Goal: Register for event/course

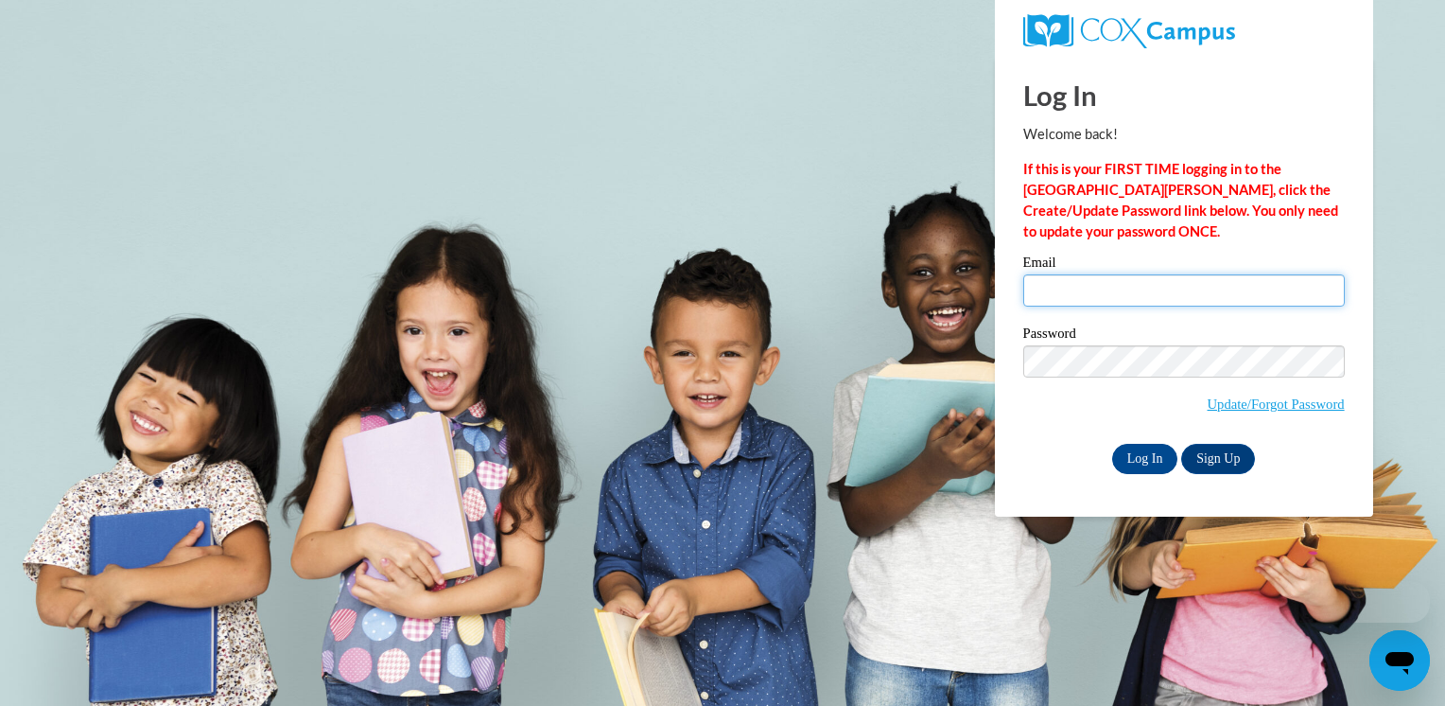
click at [1071, 295] on input "Email" at bounding box center [1185, 290] width 322 height 32
type input "nena_guthrie@yahoo.com"
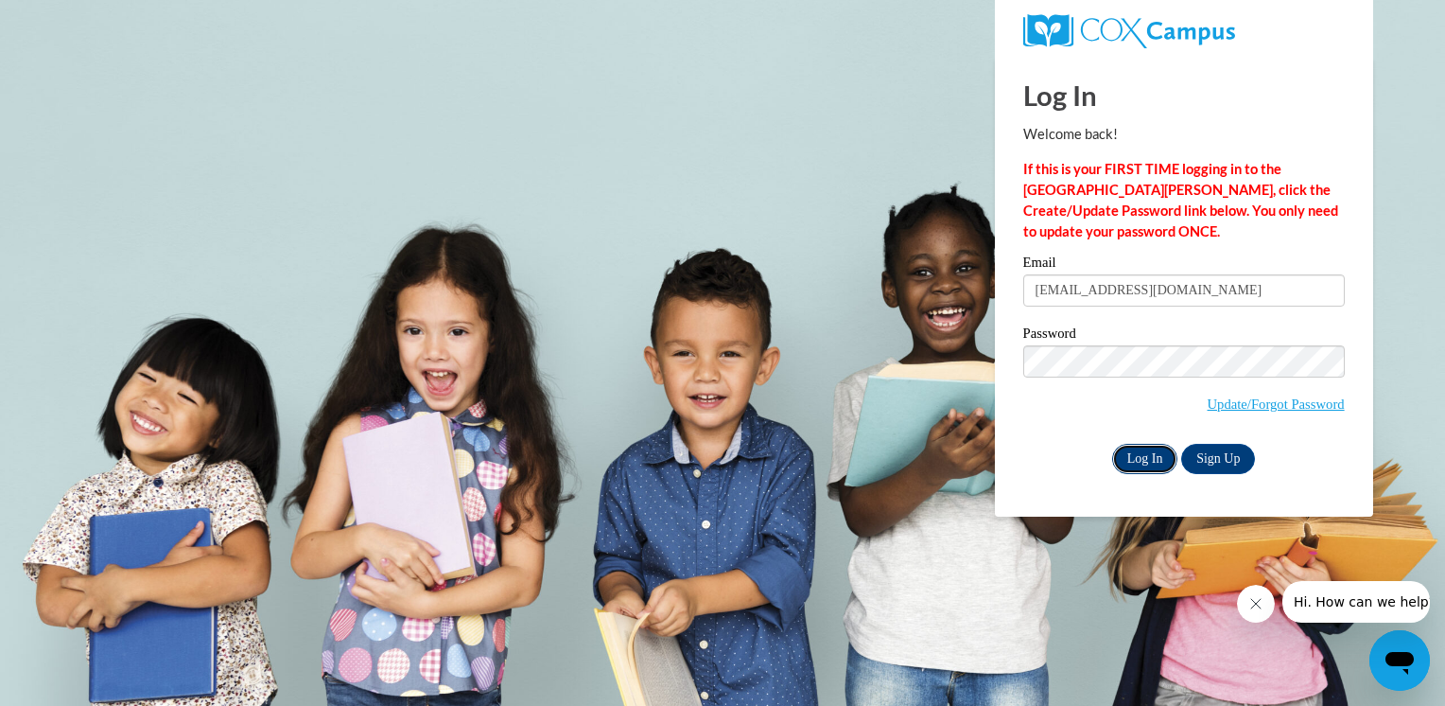
click at [1162, 460] on input "Log In" at bounding box center [1145, 459] width 66 height 30
click at [1133, 458] on input "Log In" at bounding box center [1145, 459] width 66 height 30
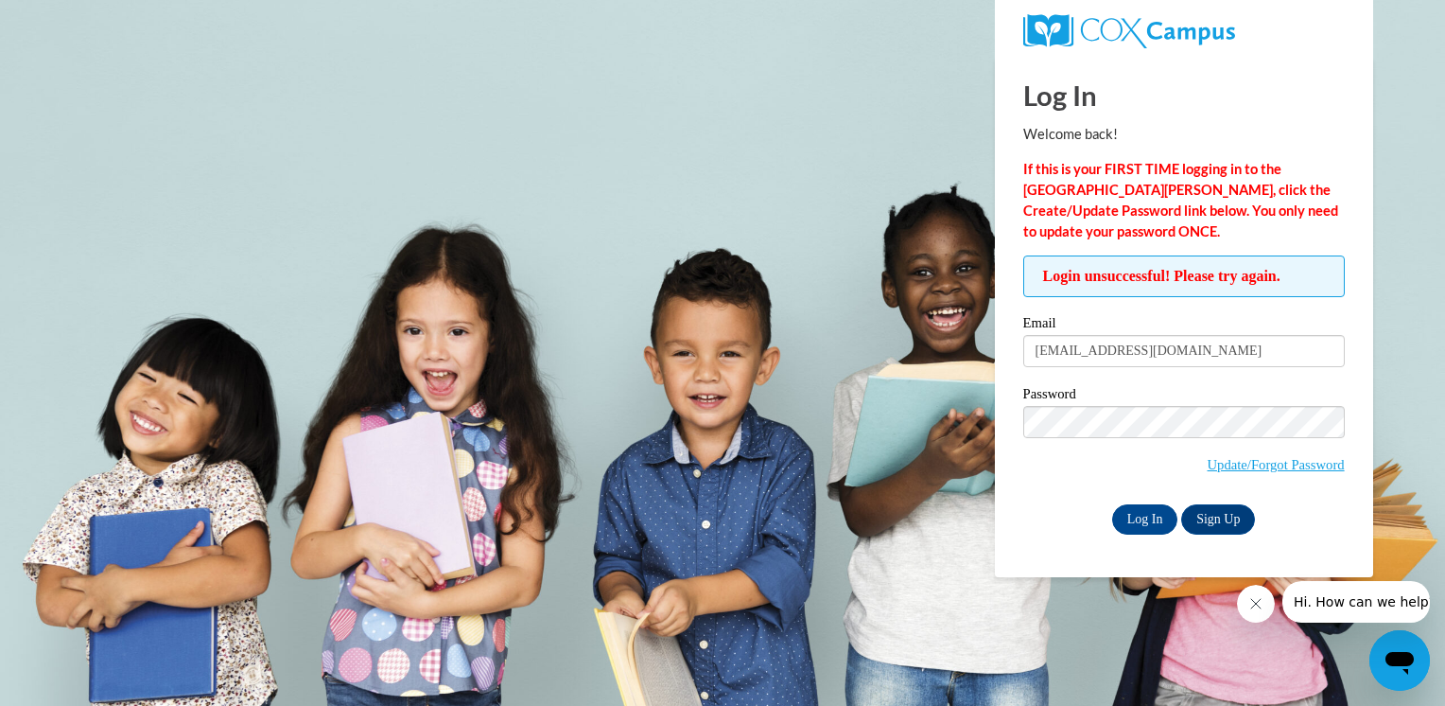
click at [675, 473] on body "Log In Welcome back! If this is your FIRST TIME logging in to the NEW Cox Campu…" at bounding box center [722, 353] width 1445 height 706
click at [1131, 506] on input "Log In" at bounding box center [1145, 519] width 66 height 30
click at [1247, 460] on link "Update/Forgot Password" at bounding box center [1276, 464] width 137 height 15
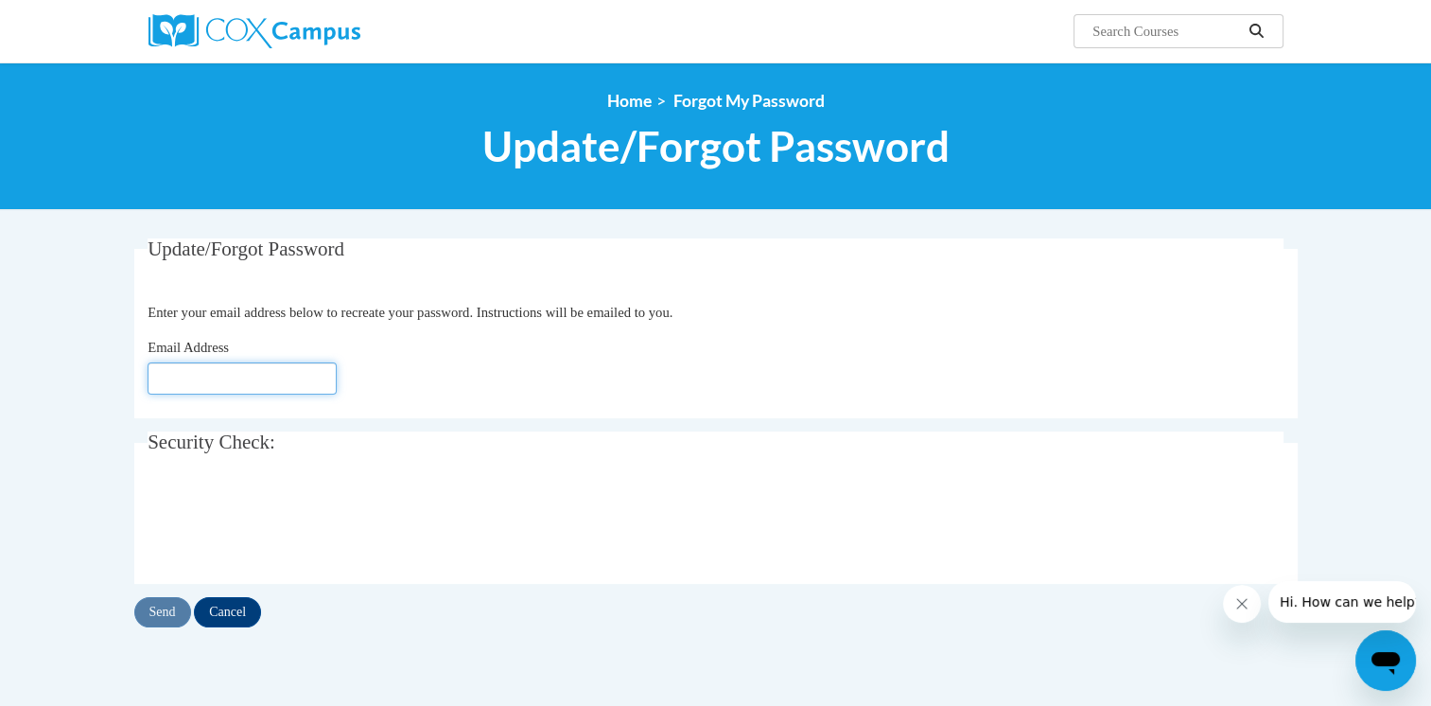
click at [185, 369] on input "Email Address" at bounding box center [242, 378] width 189 height 32
type input "[EMAIL_ADDRESS][DOMAIN_NAME]"
click at [163, 608] on input "Send" at bounding box center [162, 612] width 57 height 30
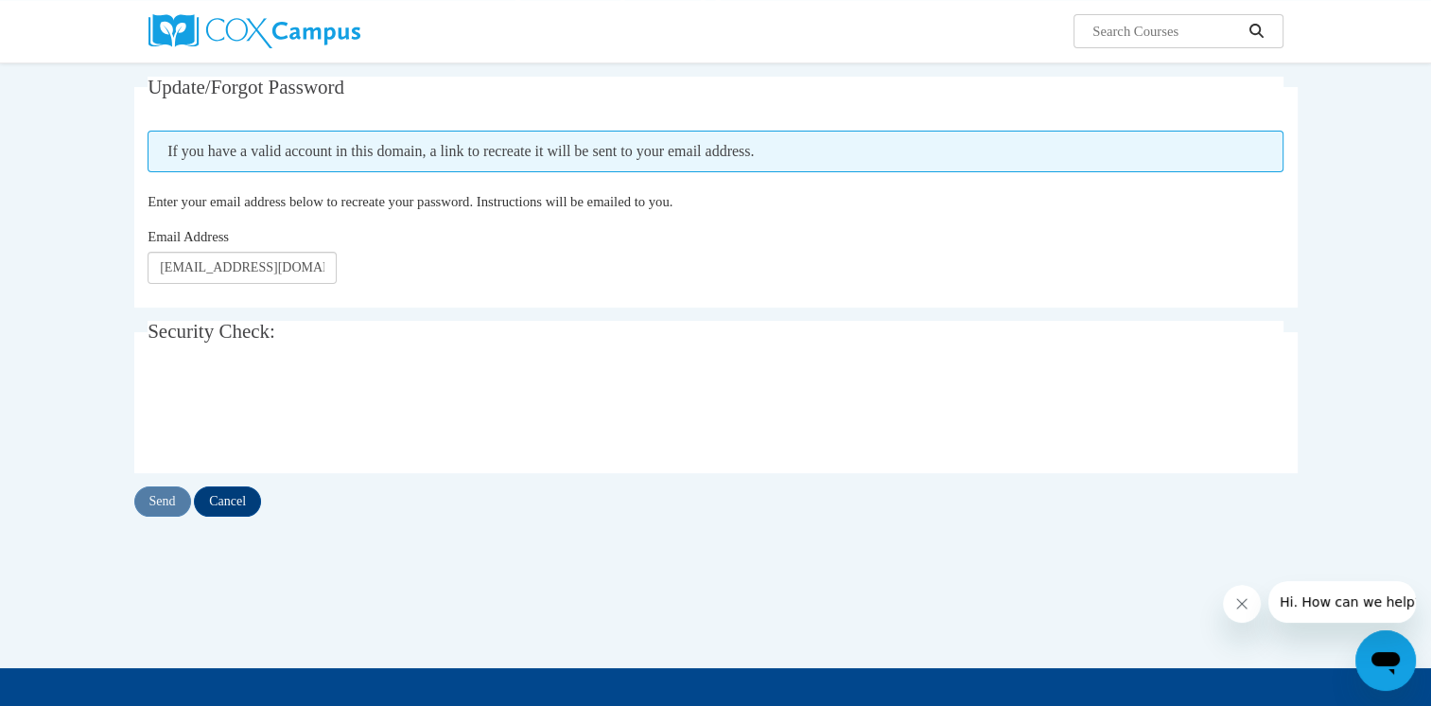
scroll to position [189, 0]
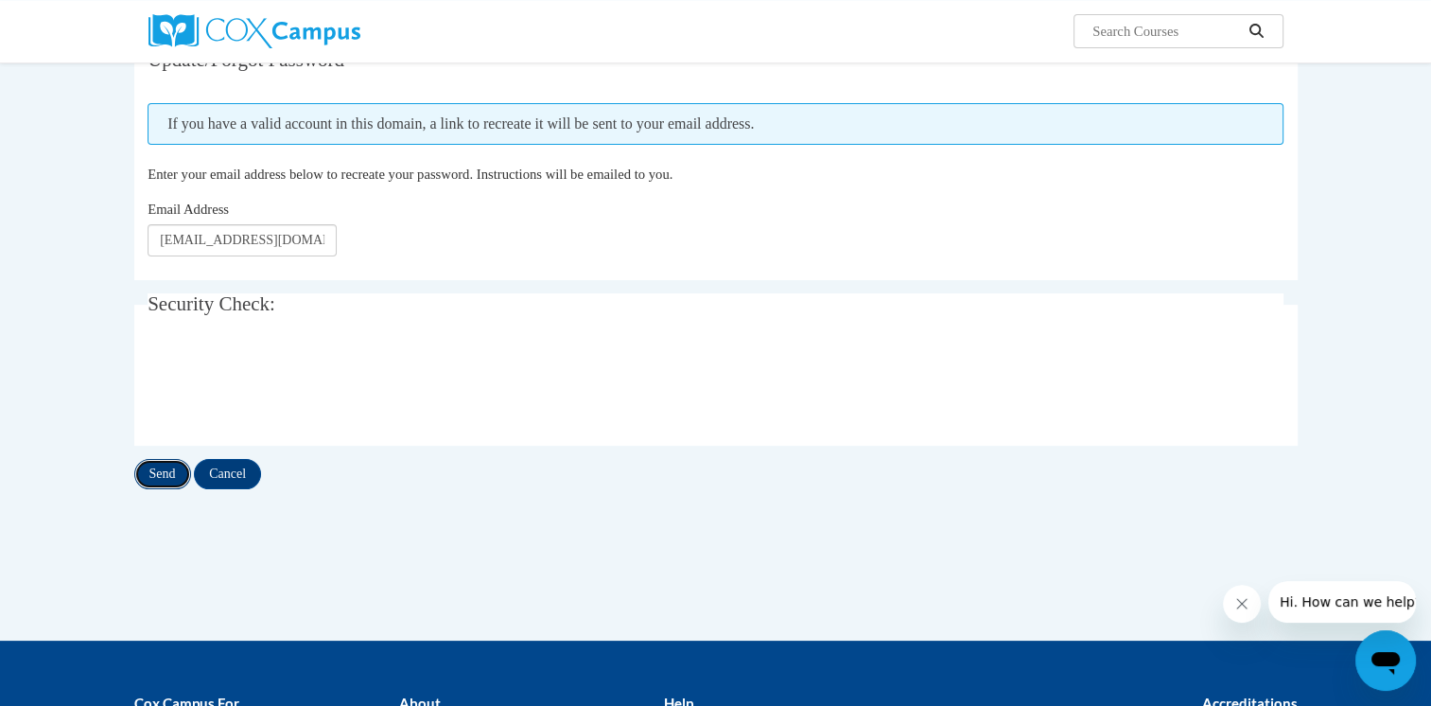
click at [152, 475] on input "Send" at bounding box center [162, 474] width 57 height 30
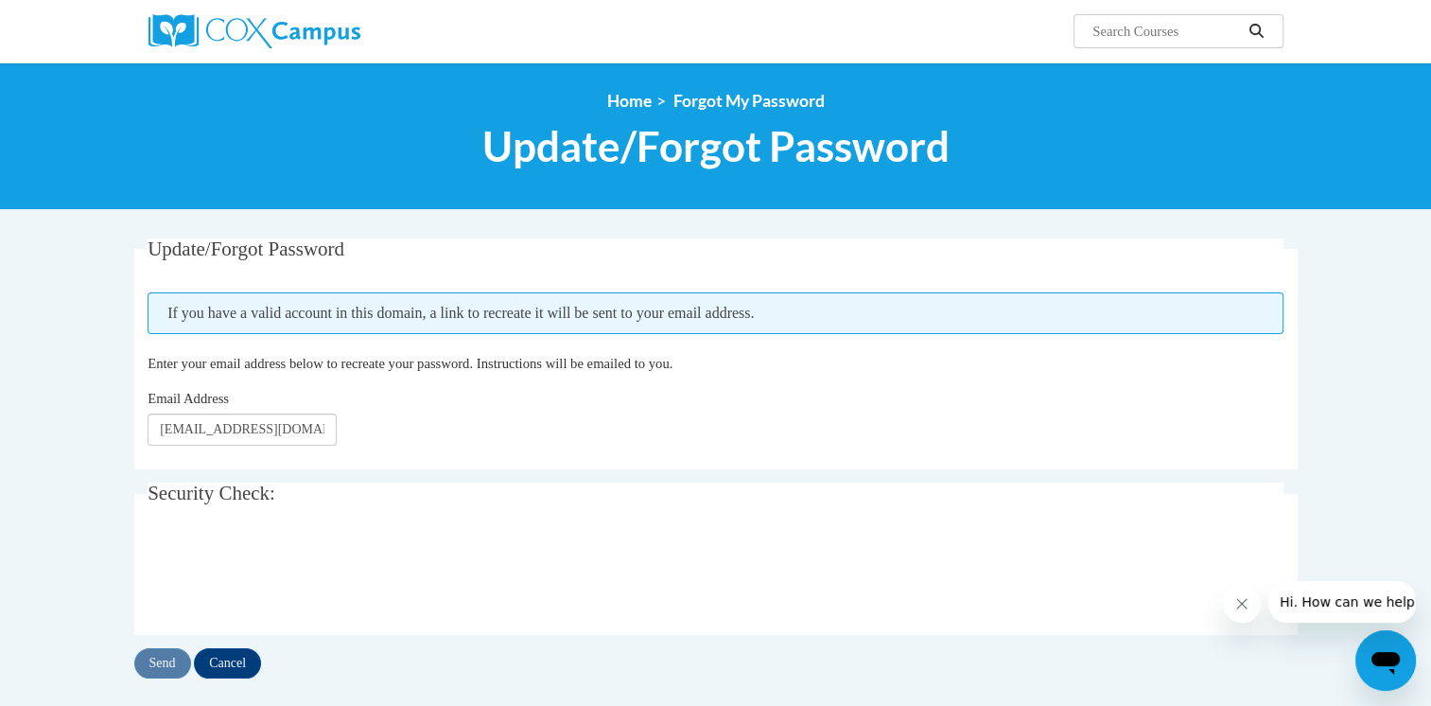
drag, startPoint x: 1230, startPoint y: 601, endPoint x: 2343, endPoint y: 1181, distance: 1255.4
click at [1230, 601] on button "Close message from company" at bounding box center [1242, 604] width 38 height 38
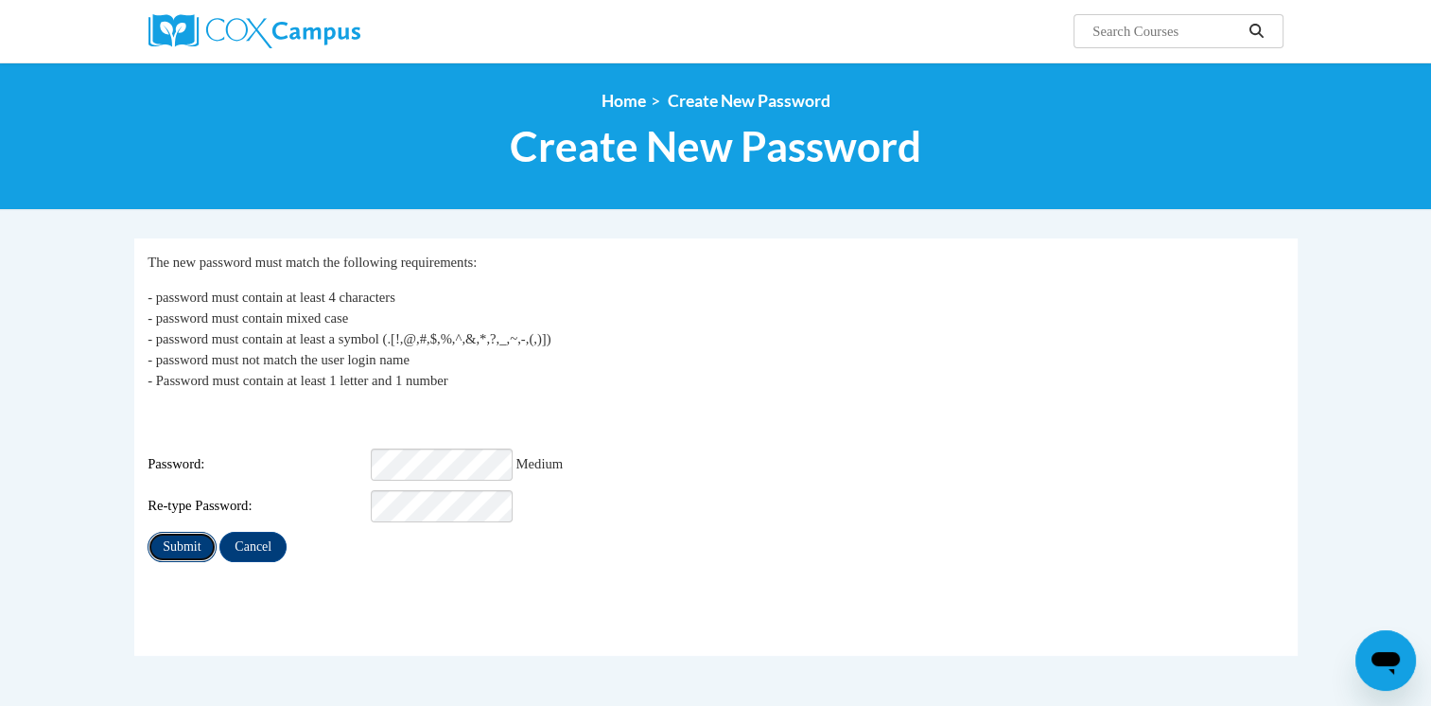
click at [189, 534] on input "Submit" at bounding box center [182, 547] width 68 height 30
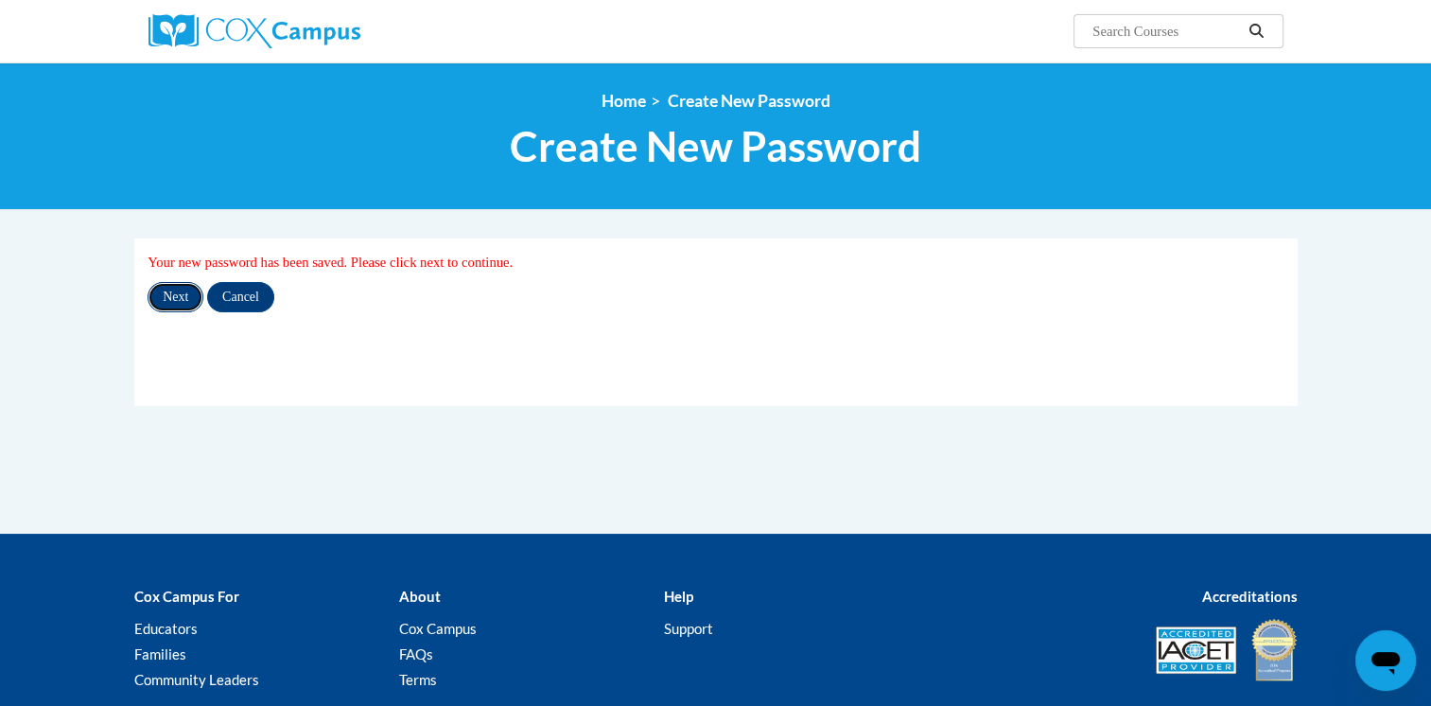
click at [186, 290] on input "Next" at bounding box center [176, 297] width 56 height 30
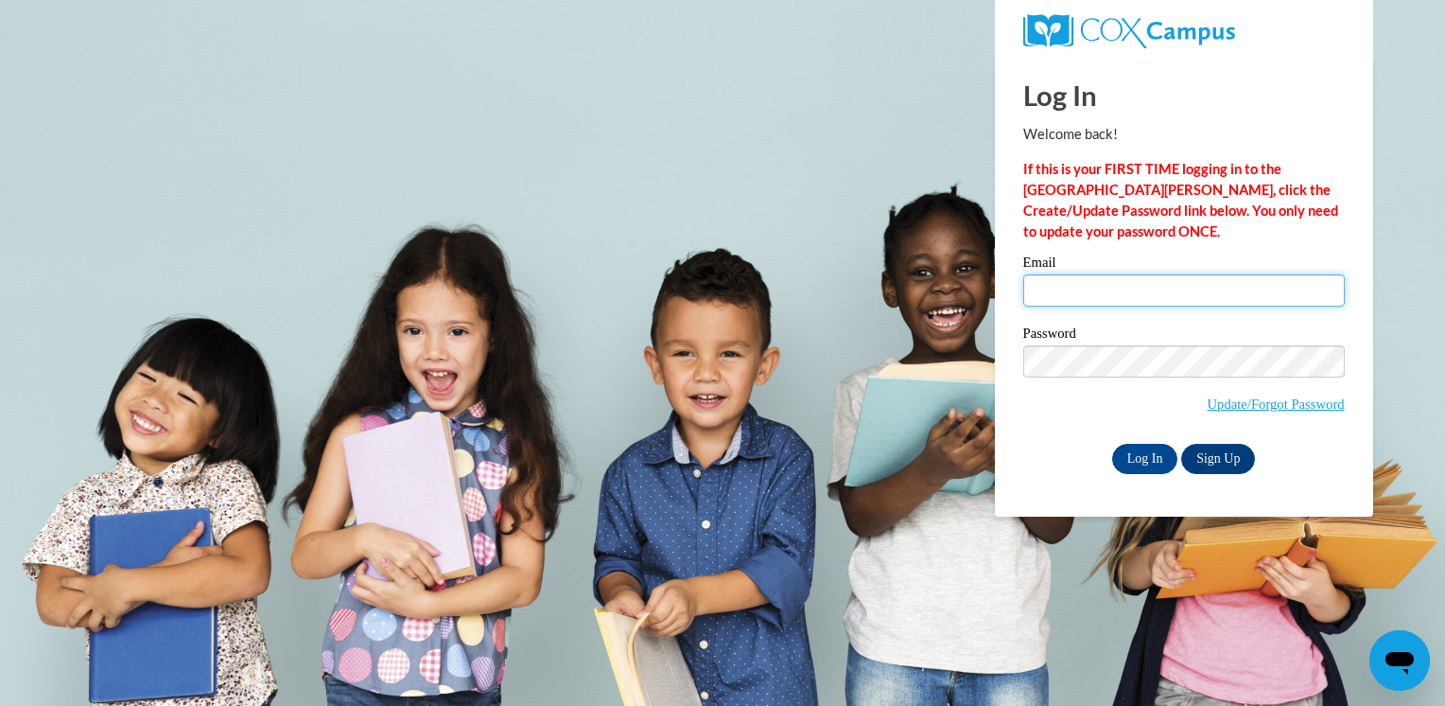
click at [1083, 295] on input "Email" at bounding box center [1185, 290] width 322 height 32
type input "[EMAIL_ADDRESS][DOMAIN_NAME]"
click at [1126, 464] on input "Log In" at bounding box center [1145, 459] width 66 height 30
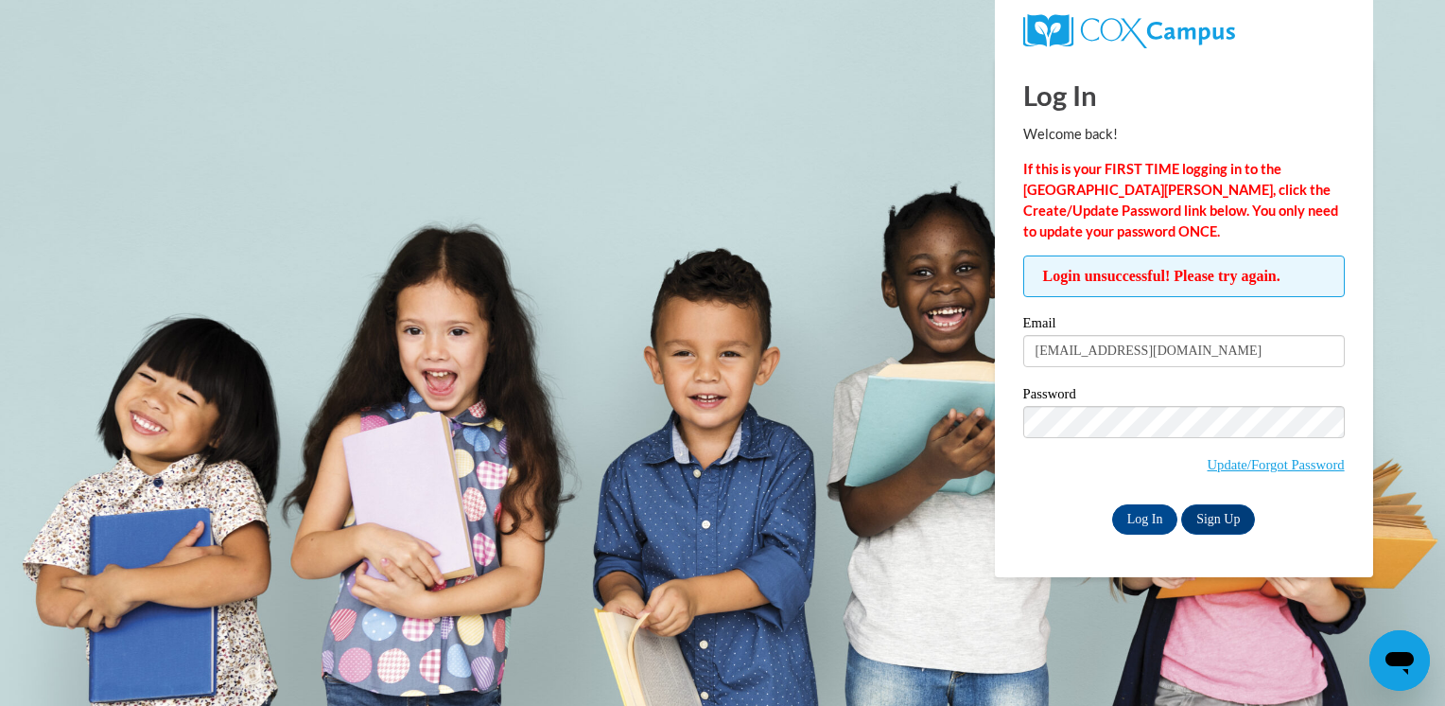
click at [850, 449] on body "Log In Welcome back! If this is your FIRST TIME logging in to the NEW Cox Campu…" at bounding box center [722, 353] width 1445 height 706
click at [1147, 520] on input "Log In" at bounding box center [1145, 519] width 66 height 30
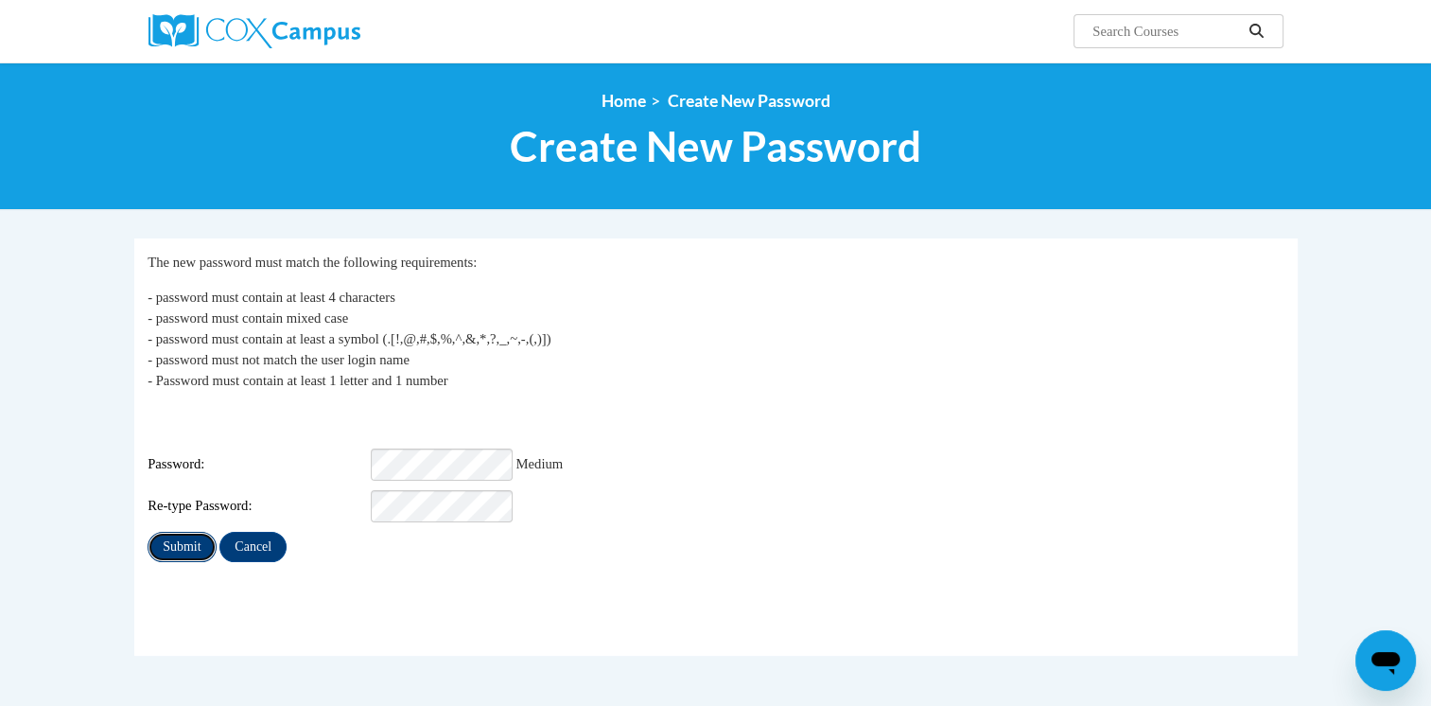
click at [180, 542] on input "Submit" at bounding box center [182, 547] width 68 height 30
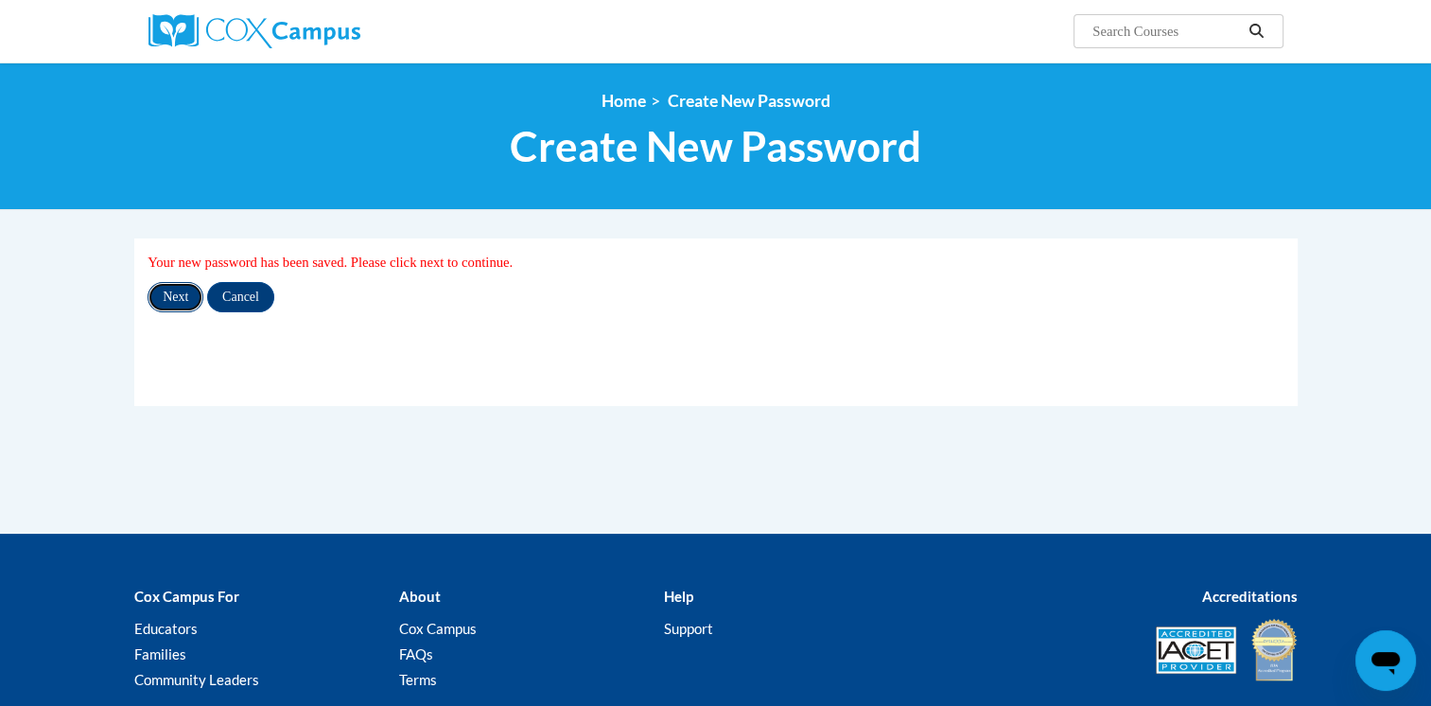
click at [188, 305] on input "Next" at bounding box center [176, 297] width 56 height 30
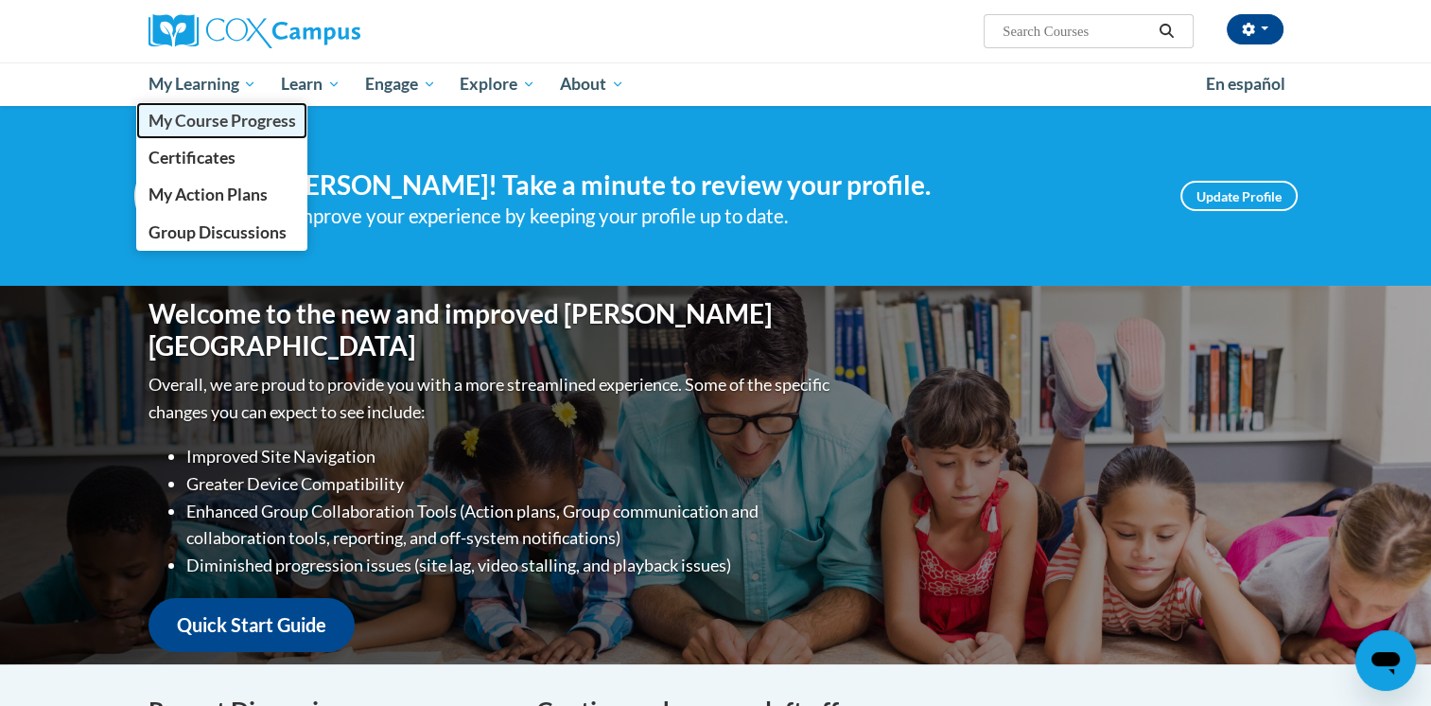
click at [210, 118] on span "My Course Progress" at bounding box center [222, 121] width 148 height 20
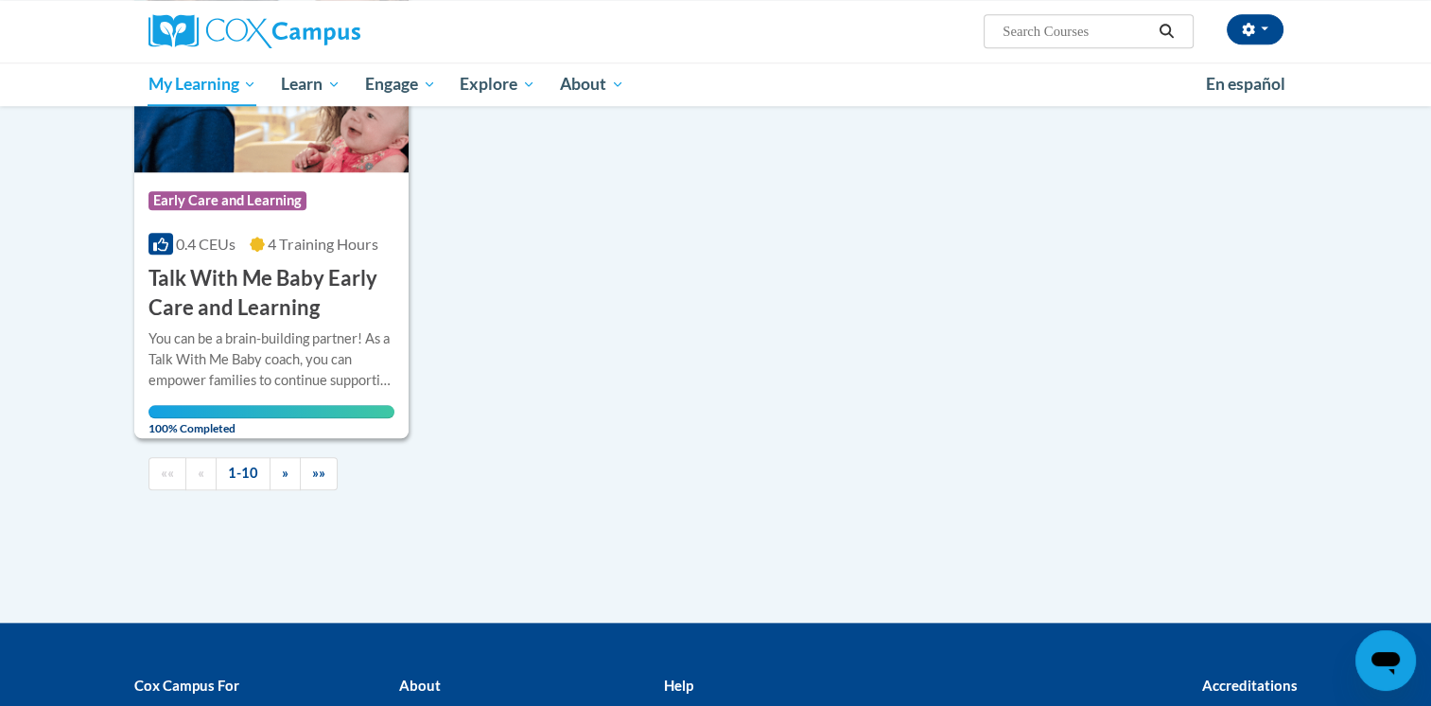
scroll to position [1987, 0]
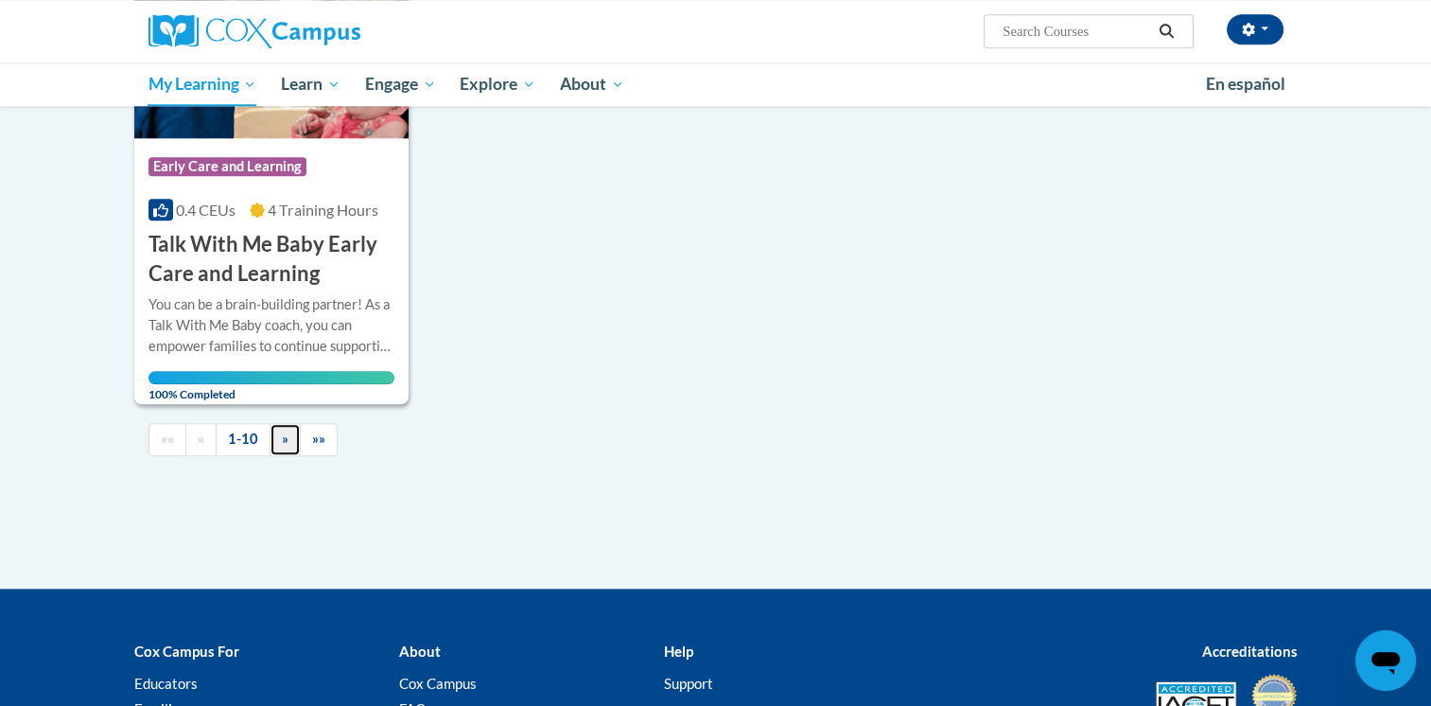
click at [275, 423] on link "»" at bounding box center [285, 439] width 31 height 33
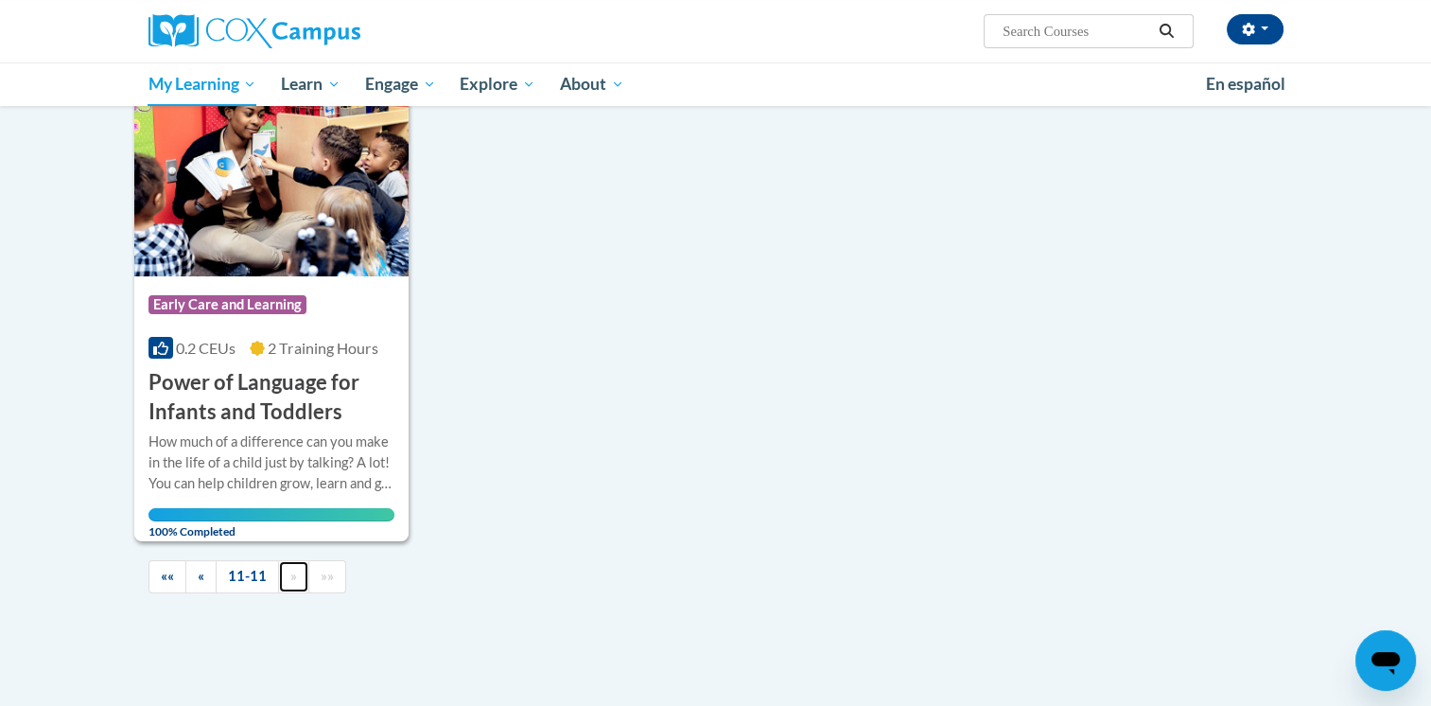
scroll to position [284, 0]
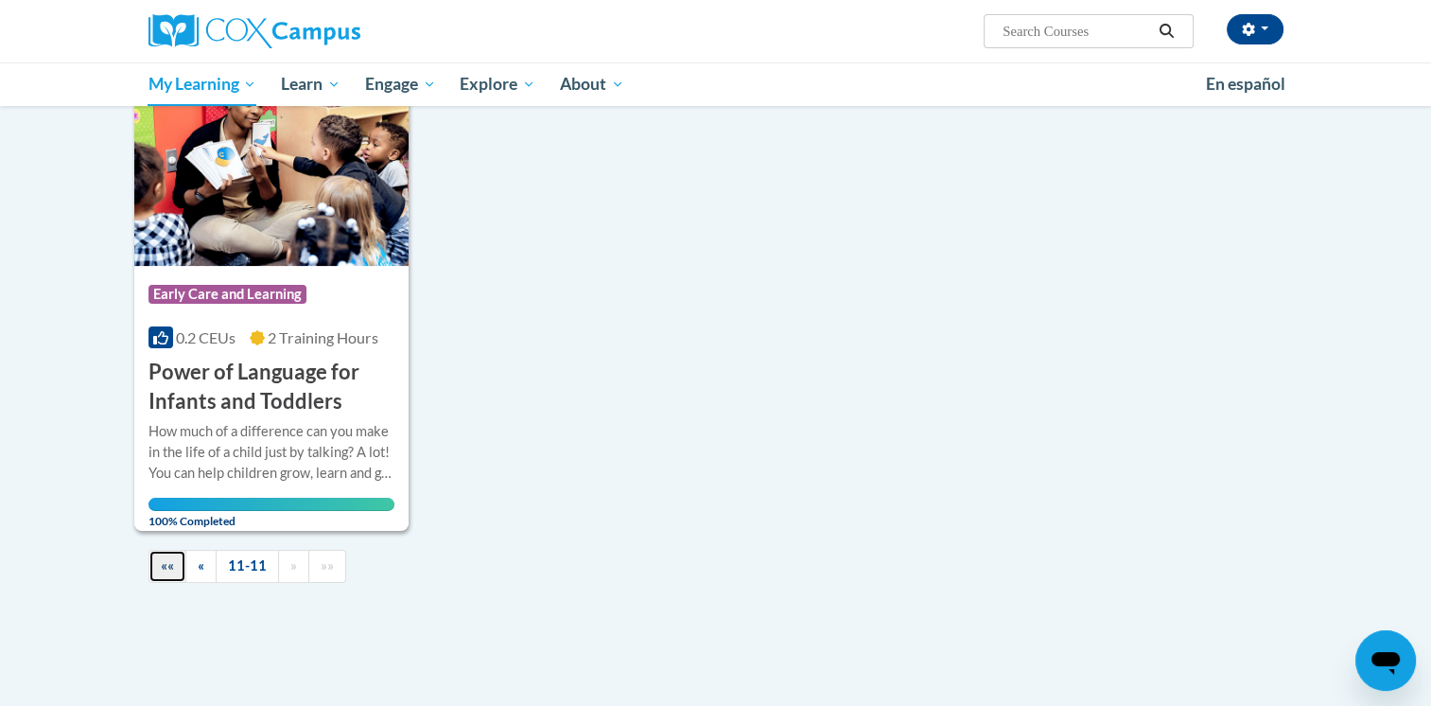
click at [161, 569] on span "««" at bounding box center [167, 565] width 13 height 16
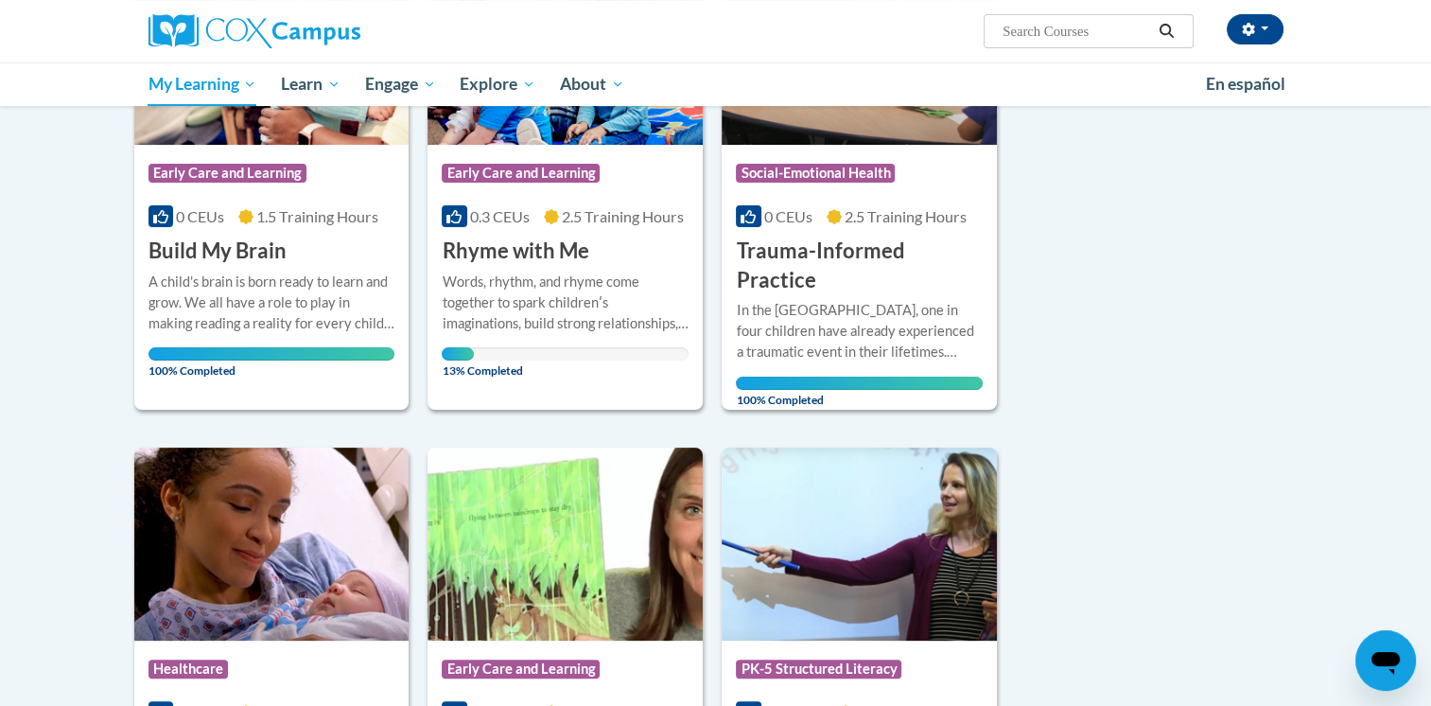
scroll to position [189, 0]
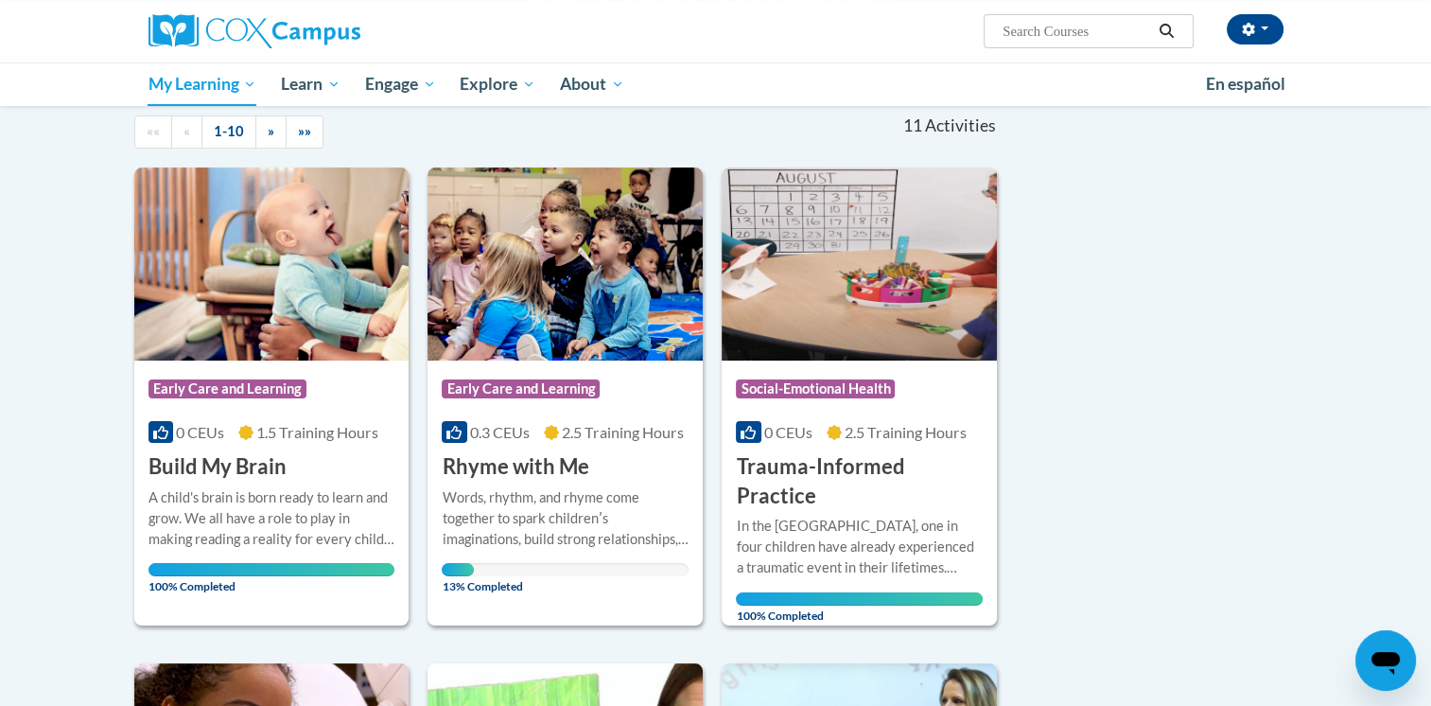
click at [1101, 30] on input "Search..." at bounding box center [1076, 31] width 151 height 23
type input "childcare"
click at [1172, 31] on icon "Search" at bounding box center [1166, 31] width 17 height 14
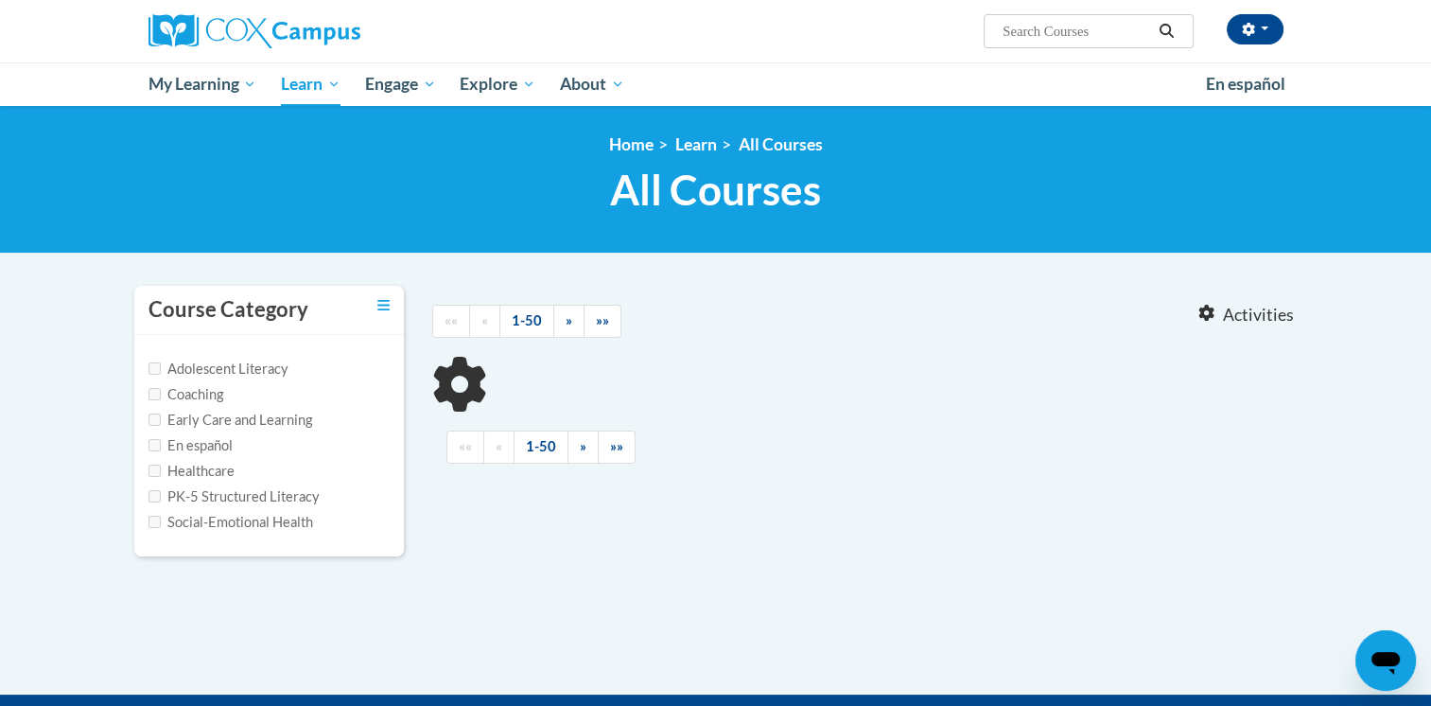
type input "childcare"
click at [149, 420] on input "Early Care and Learning" at bounding box center [155, 419] width 12 height 12
checkbox input "true"
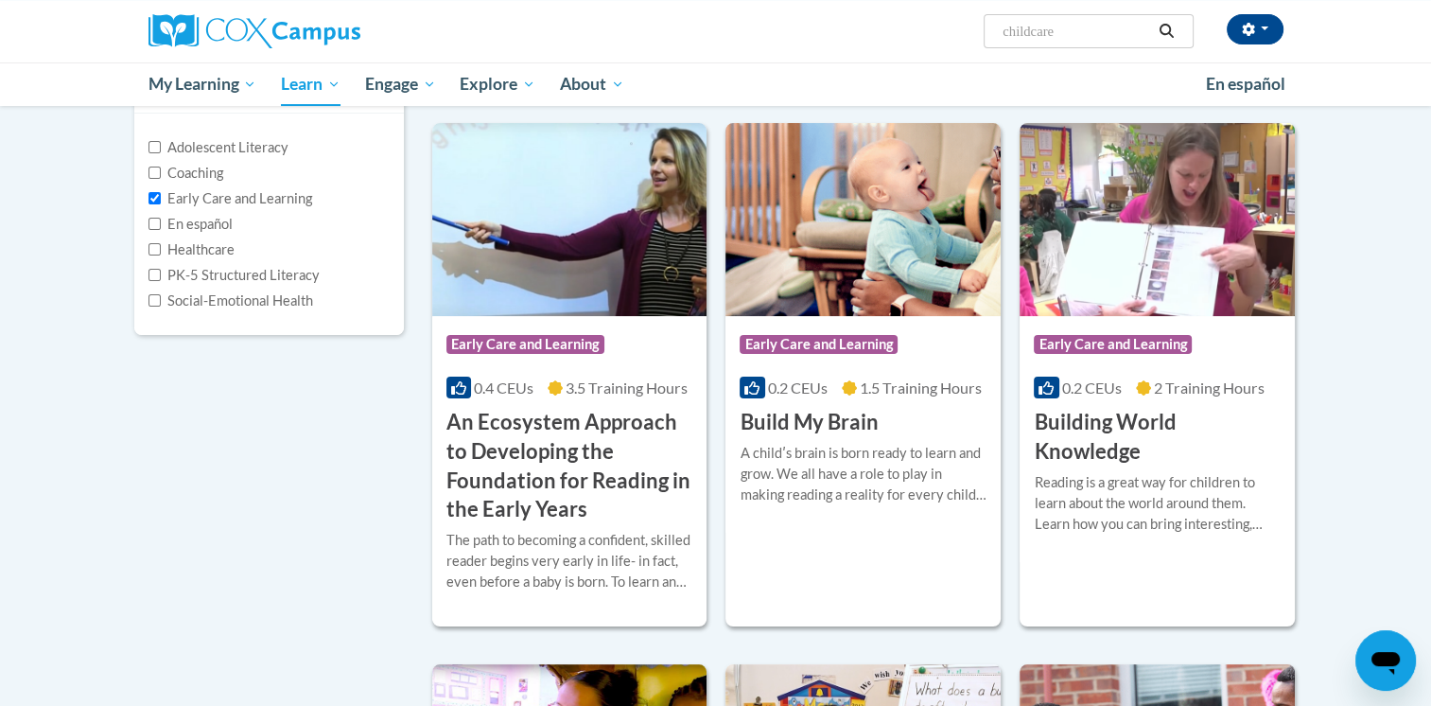
scroll to position [189, 0]
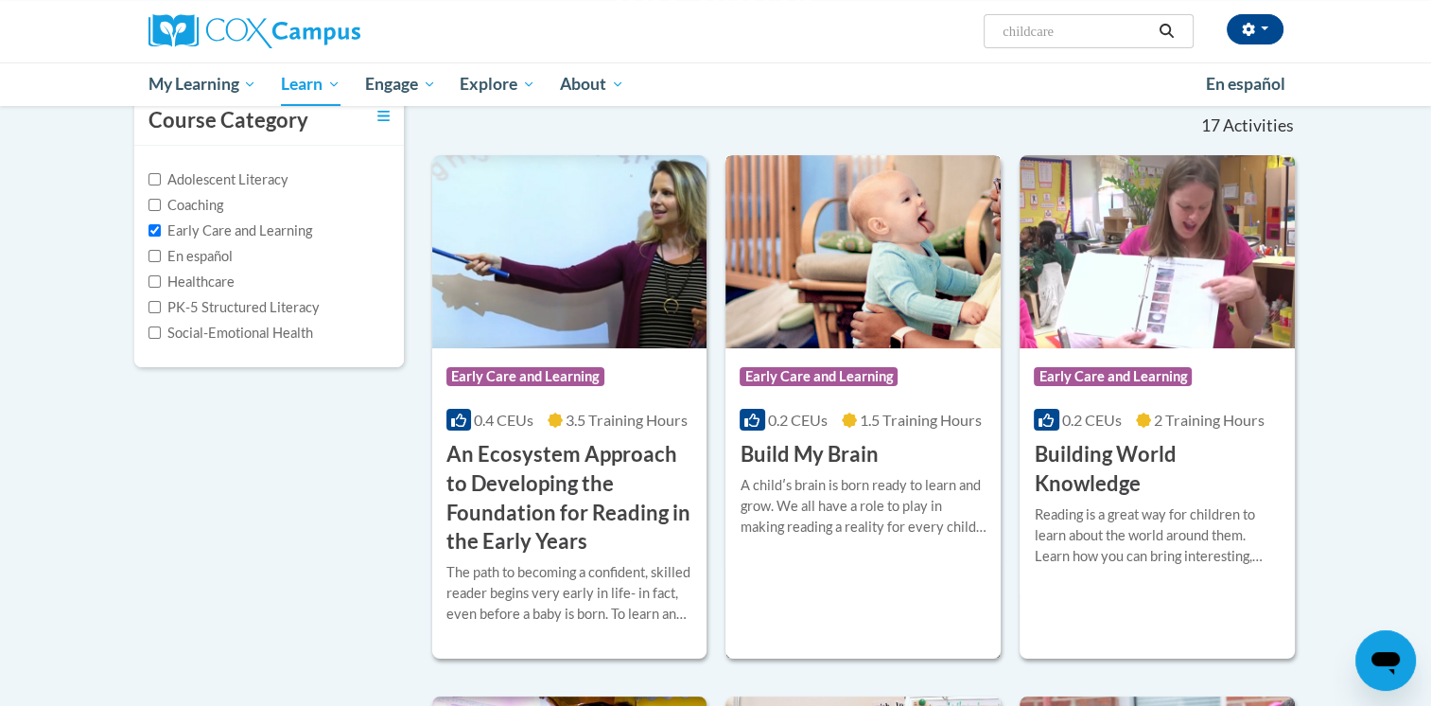
click at [770, 454] on h3 "Build My Brain" at bounding box center [809, 454] width 138 height 29
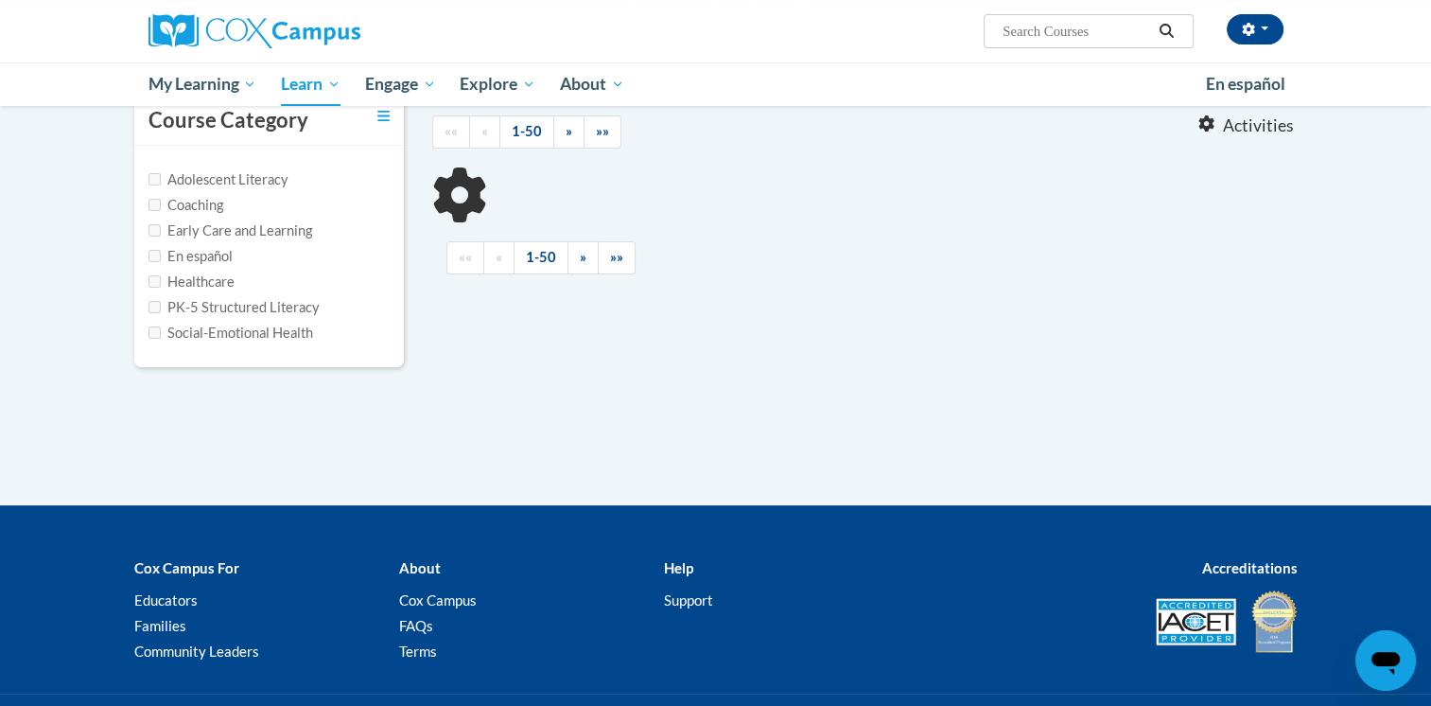
type input "childcare"
click at [151, 224] on input "Early Care and Learning" at bounding box center [155, 230] width 12 height 12
checkbox input "true"
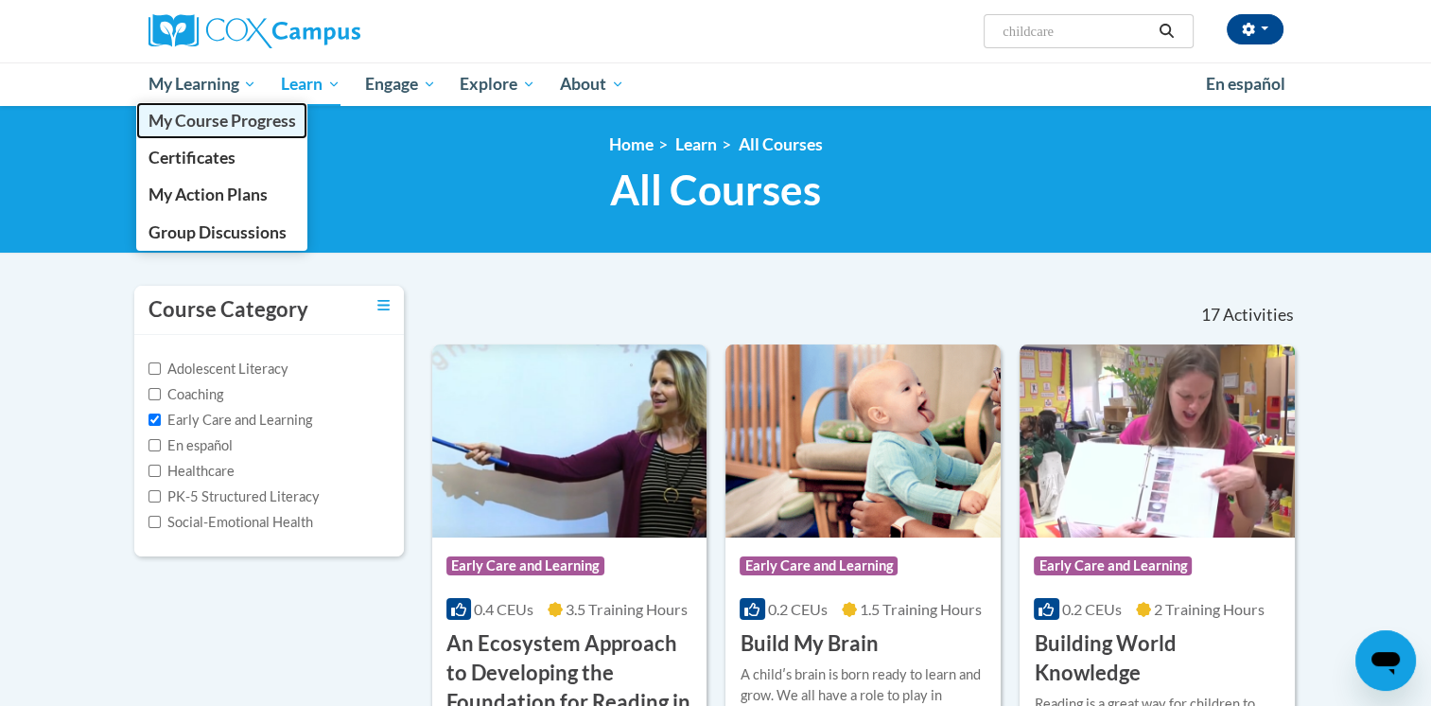
click at [210, 115] on span "My Course Progress" at bounding box center [222, 121] width 148 height 20
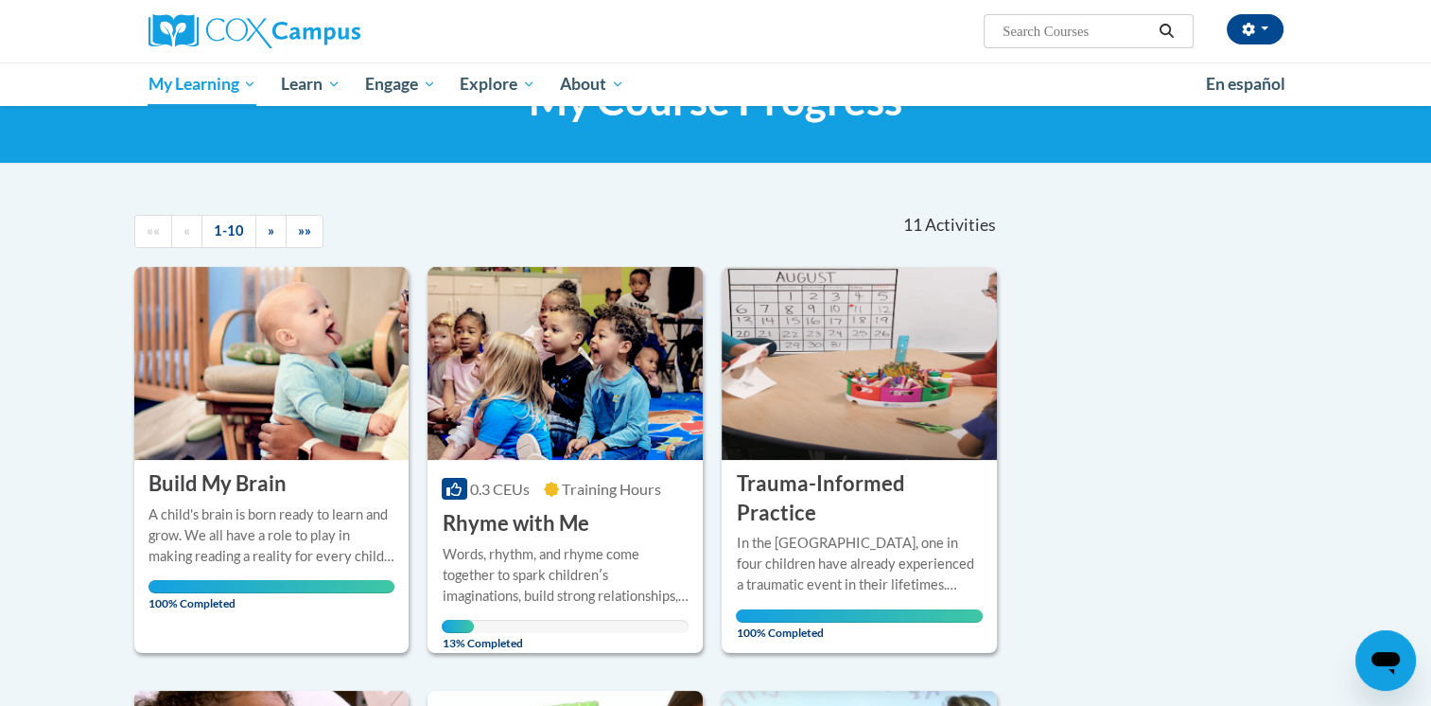
scroll to position [189, 0]
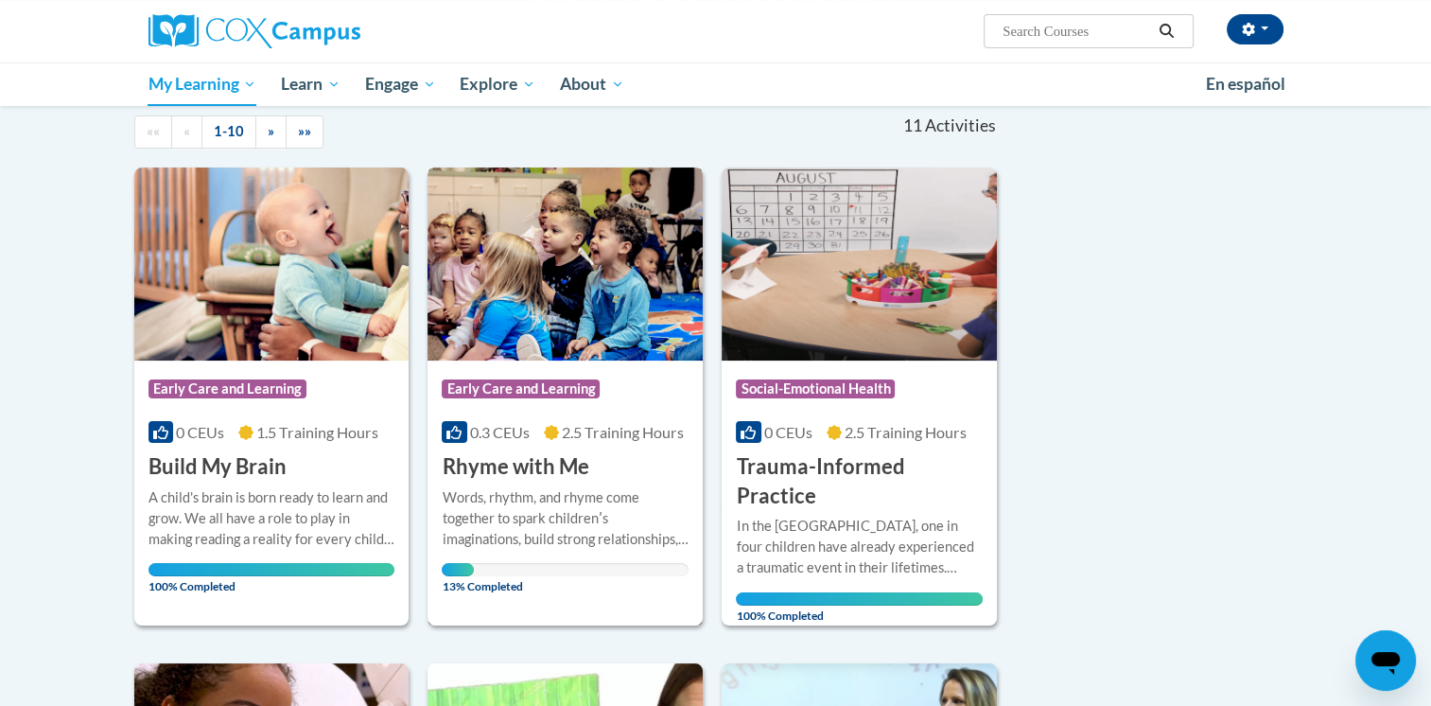
click at [579, 506] on div "Words, rhythm, and rhyme come together to spark childrenʹs imaginations, build …" at bounding box center [565, 518] width 247 height 62
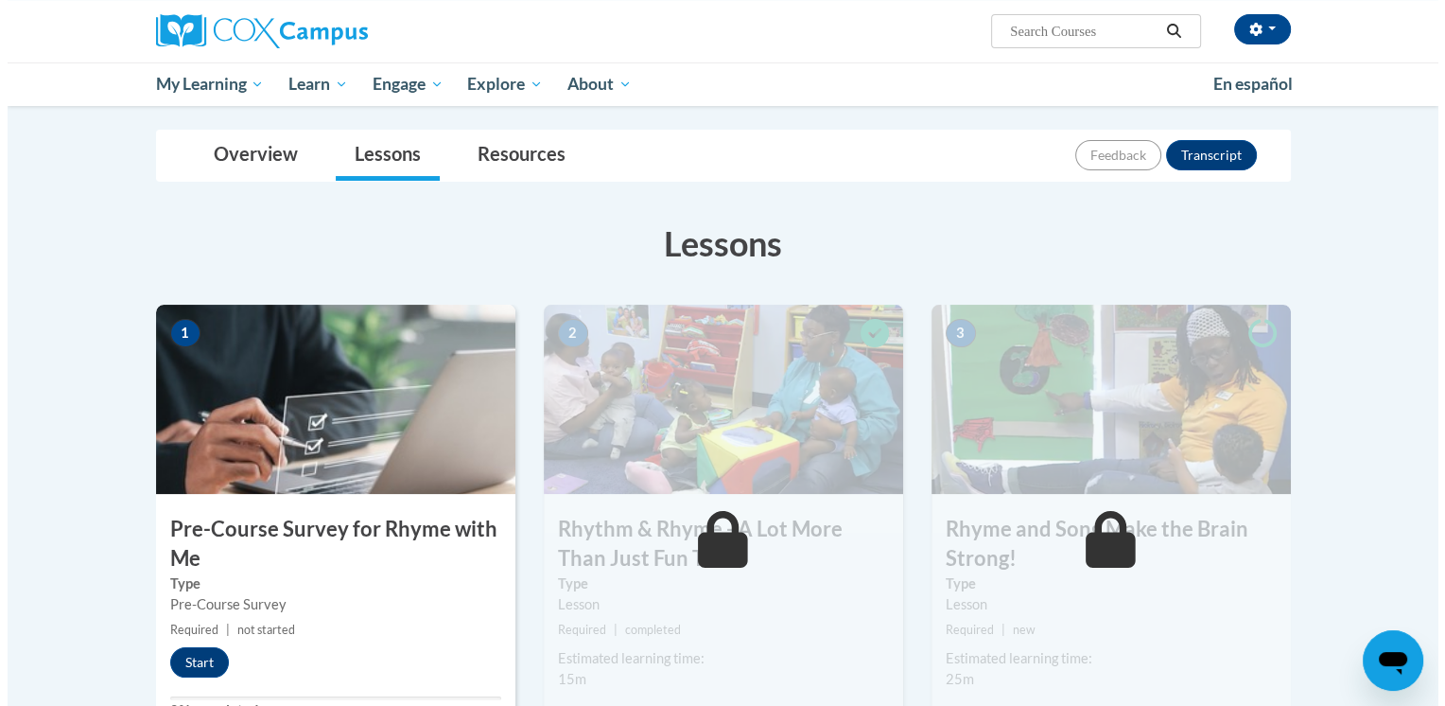
scroll to position [378, 0]
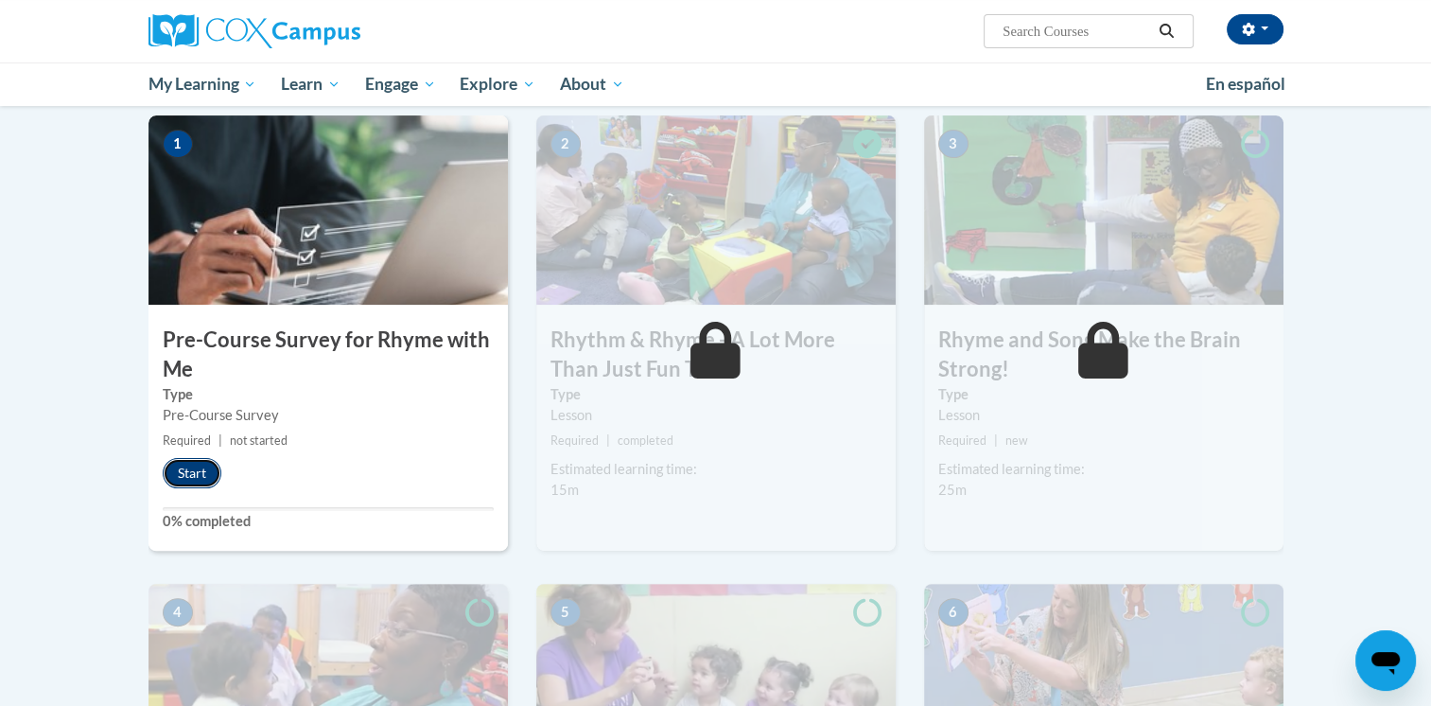
click at [204, 477] on button "Start" at bounding box center [192, 473] width 59 height 30
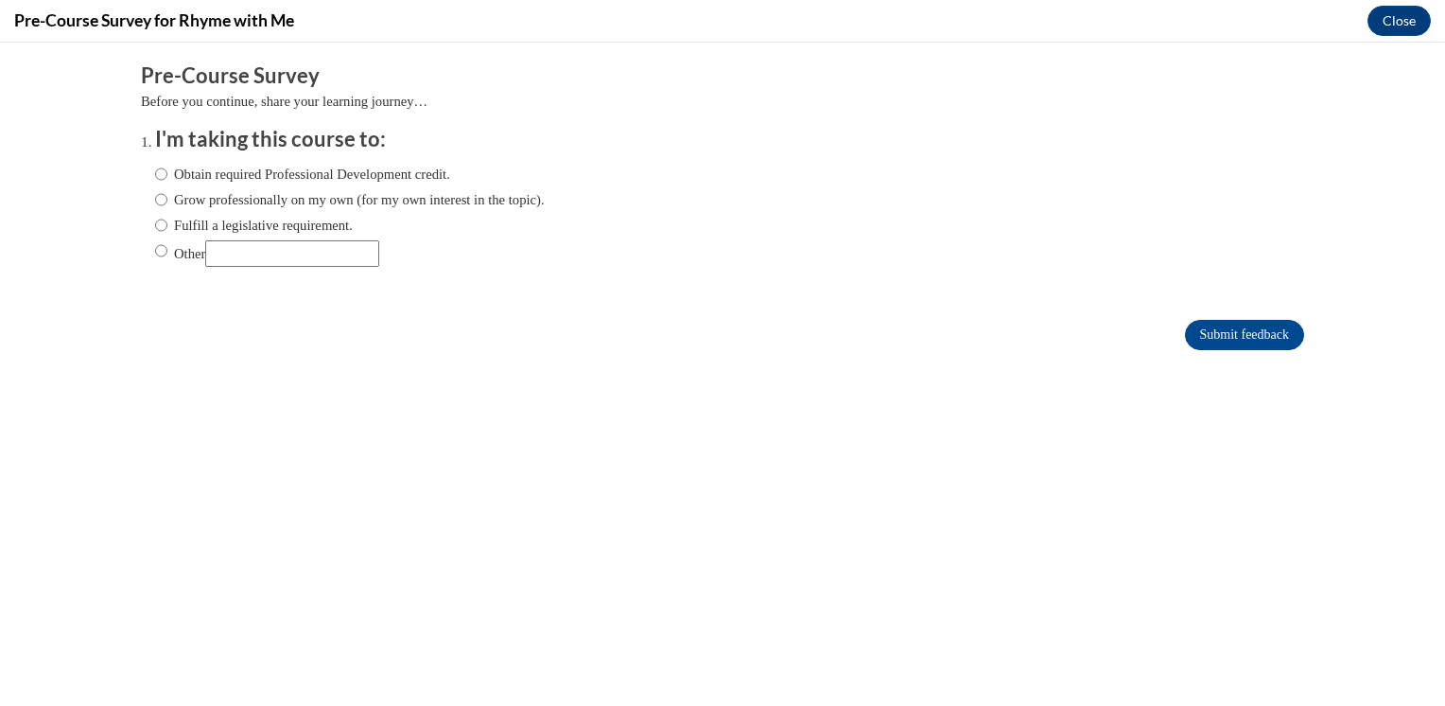
scroll to position [0, 0]
click at [155, 172] on input "Obtain required Professional Development credit." at bounding box center [161, 174] width 12 height 21
radio input "true"
click at [1206, 330] on input "Submit feedback" at bounding box center [1244, 335] width 119 height 30
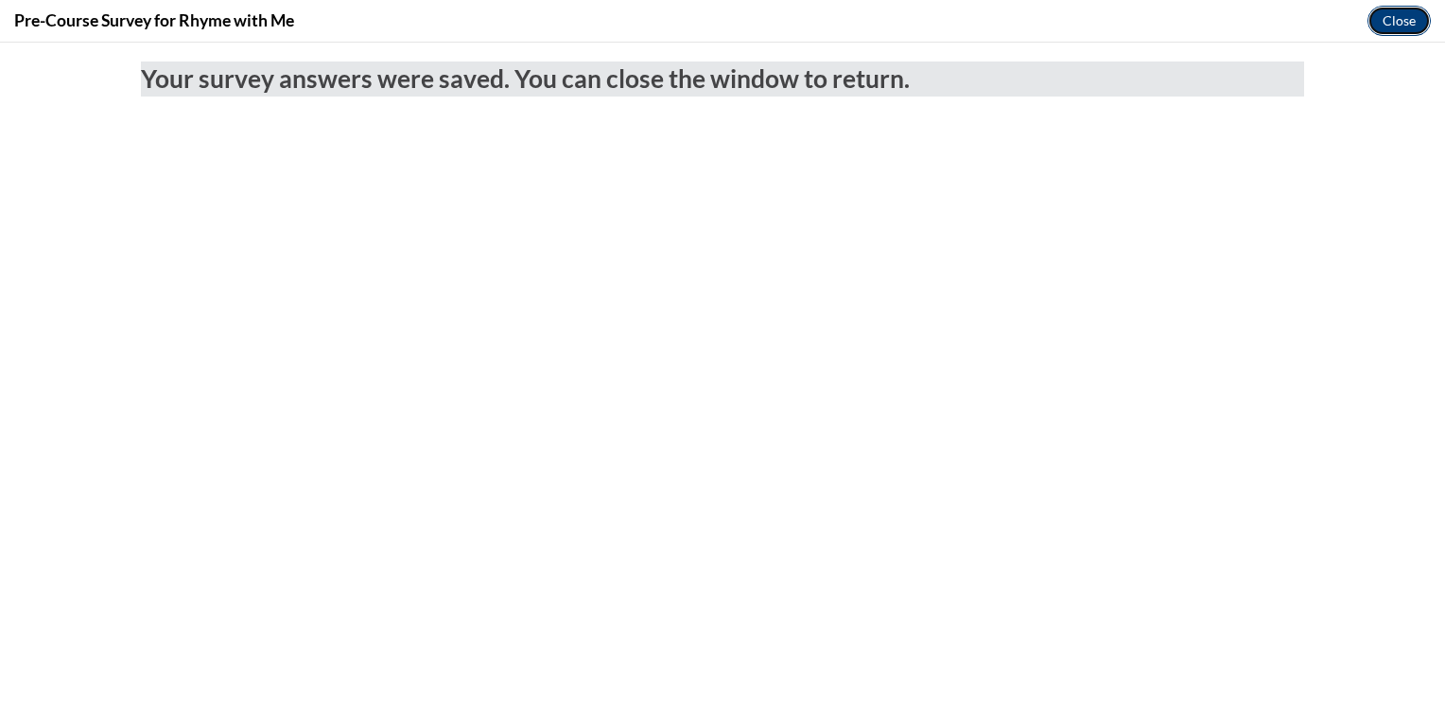
click at [1416, 28] on button "Close" at bounding box center [1399, 21] width 63 height 30
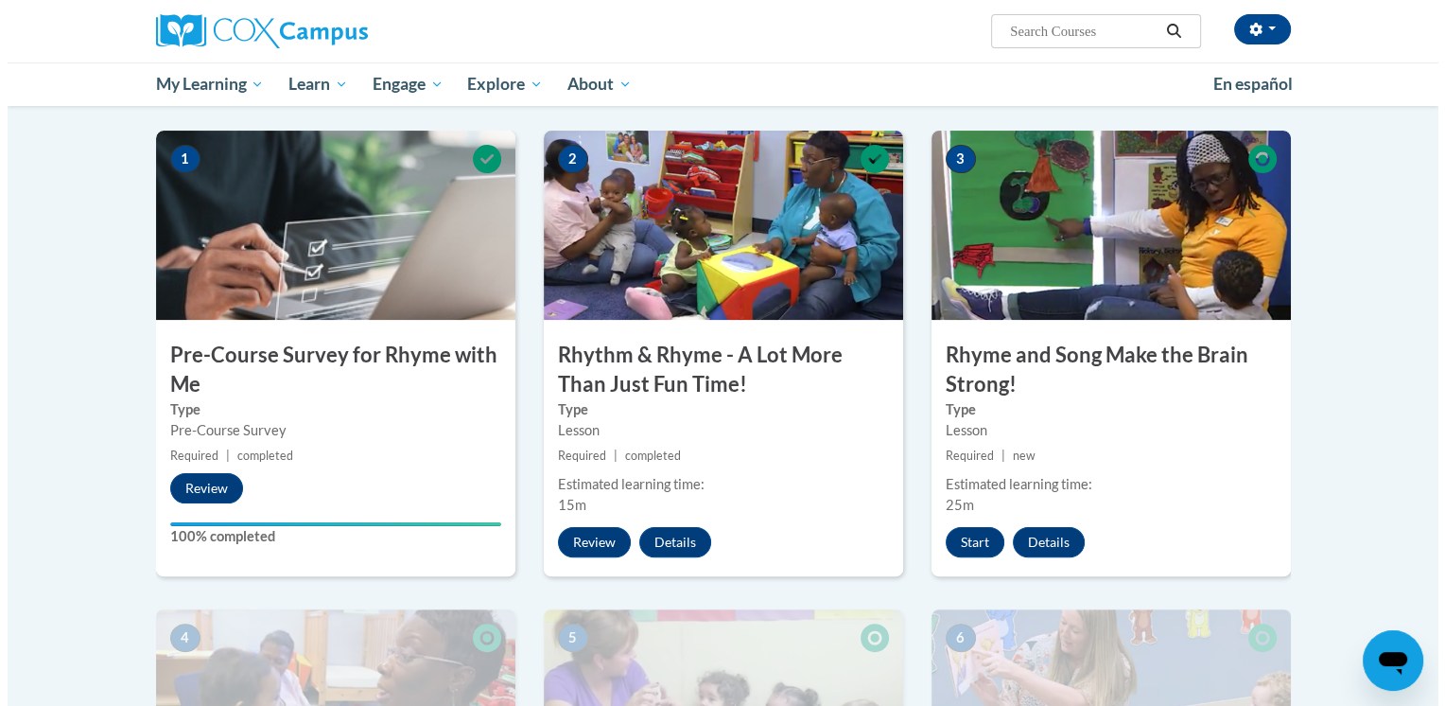
scroll to position [473, 0]
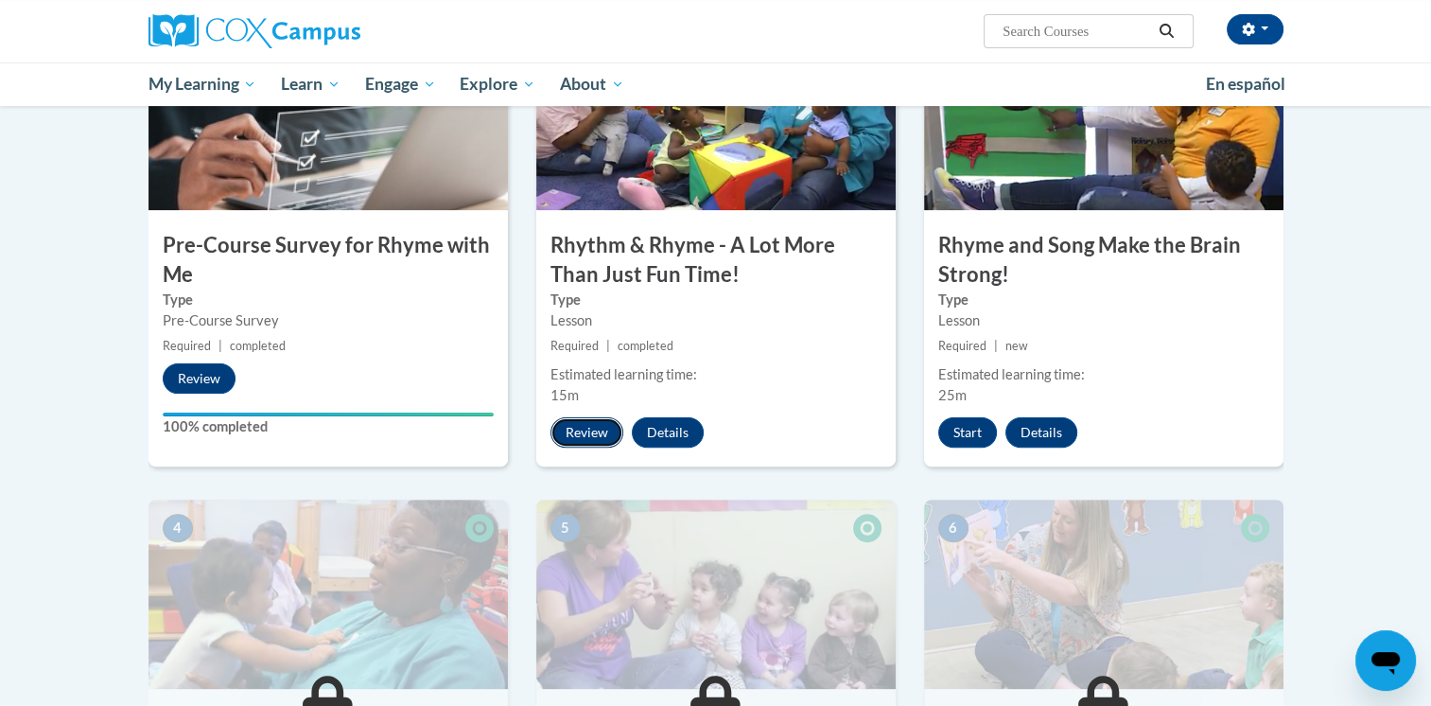
click at [584, 432] on button "Review" at bounding box center [587, 432] width 73 height 30
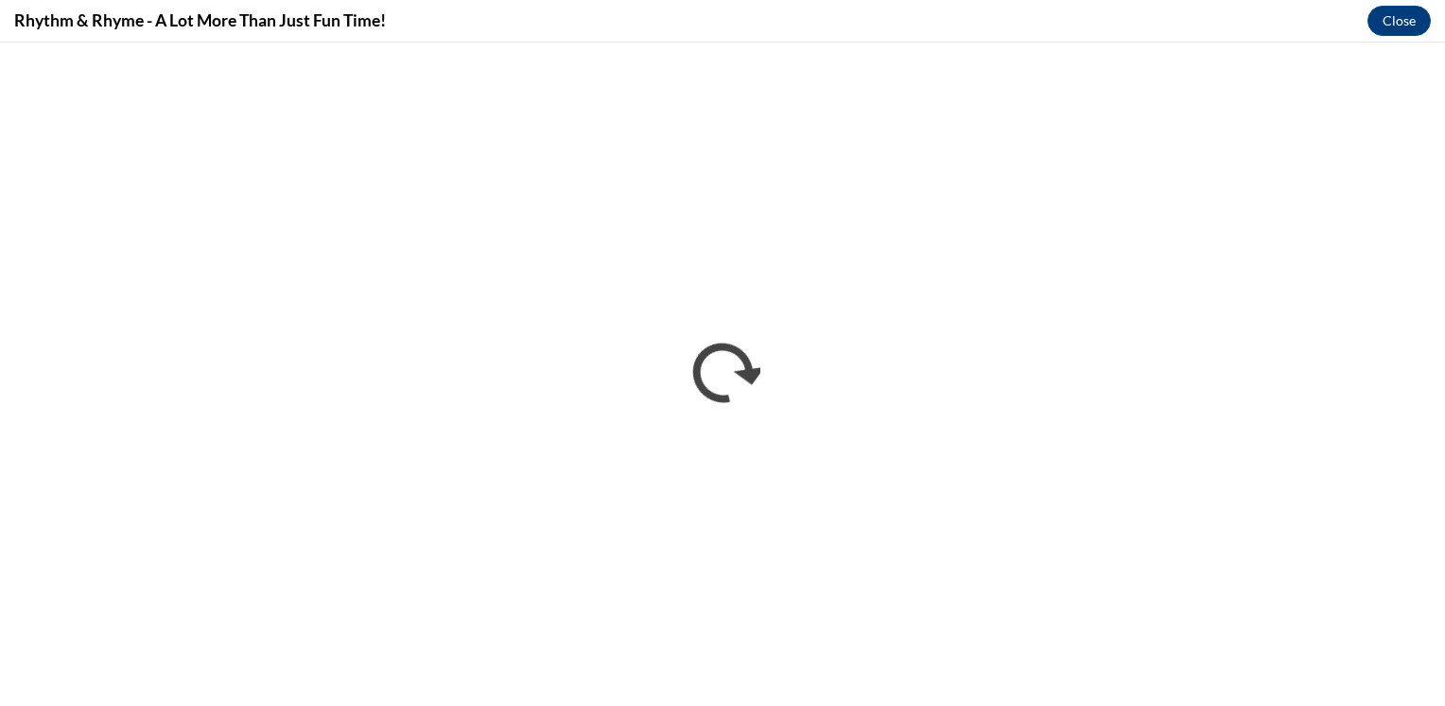
scroll to position [0, 0]
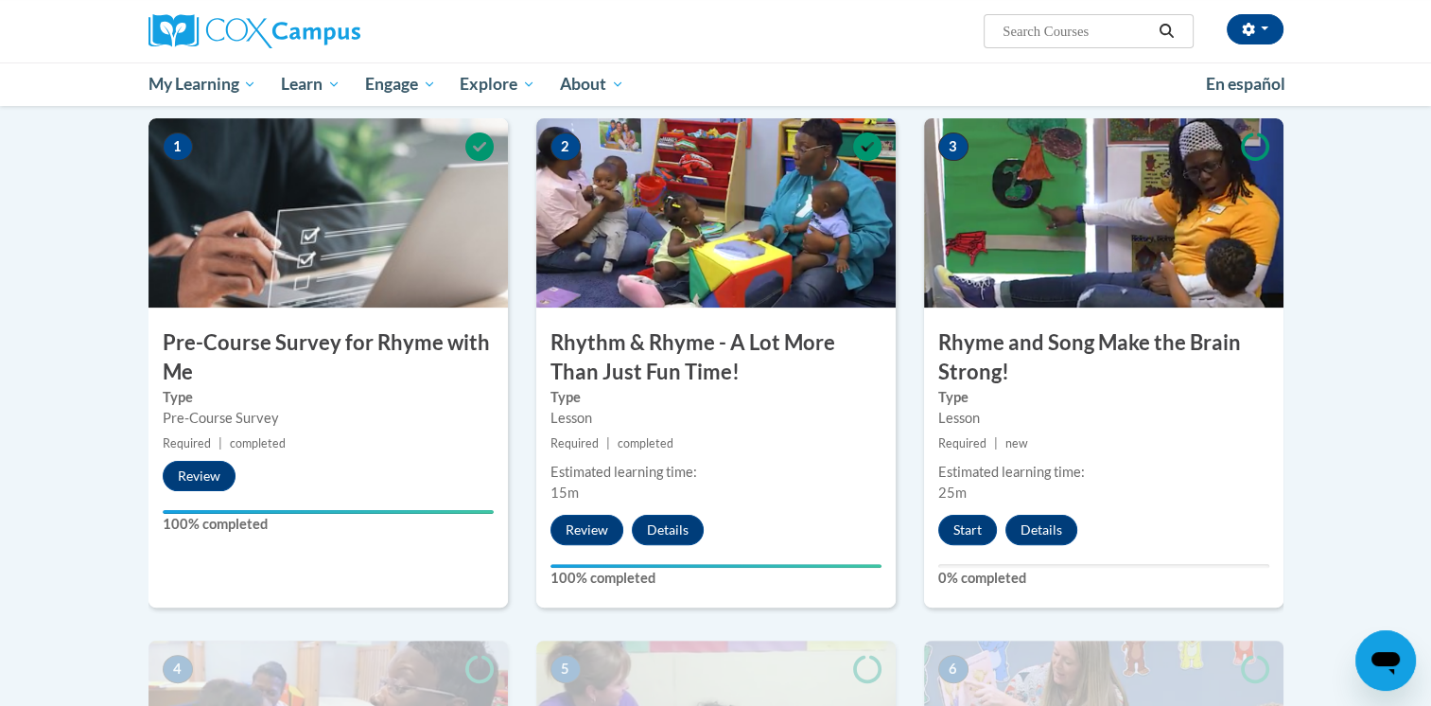
scroll to position [378, 0]
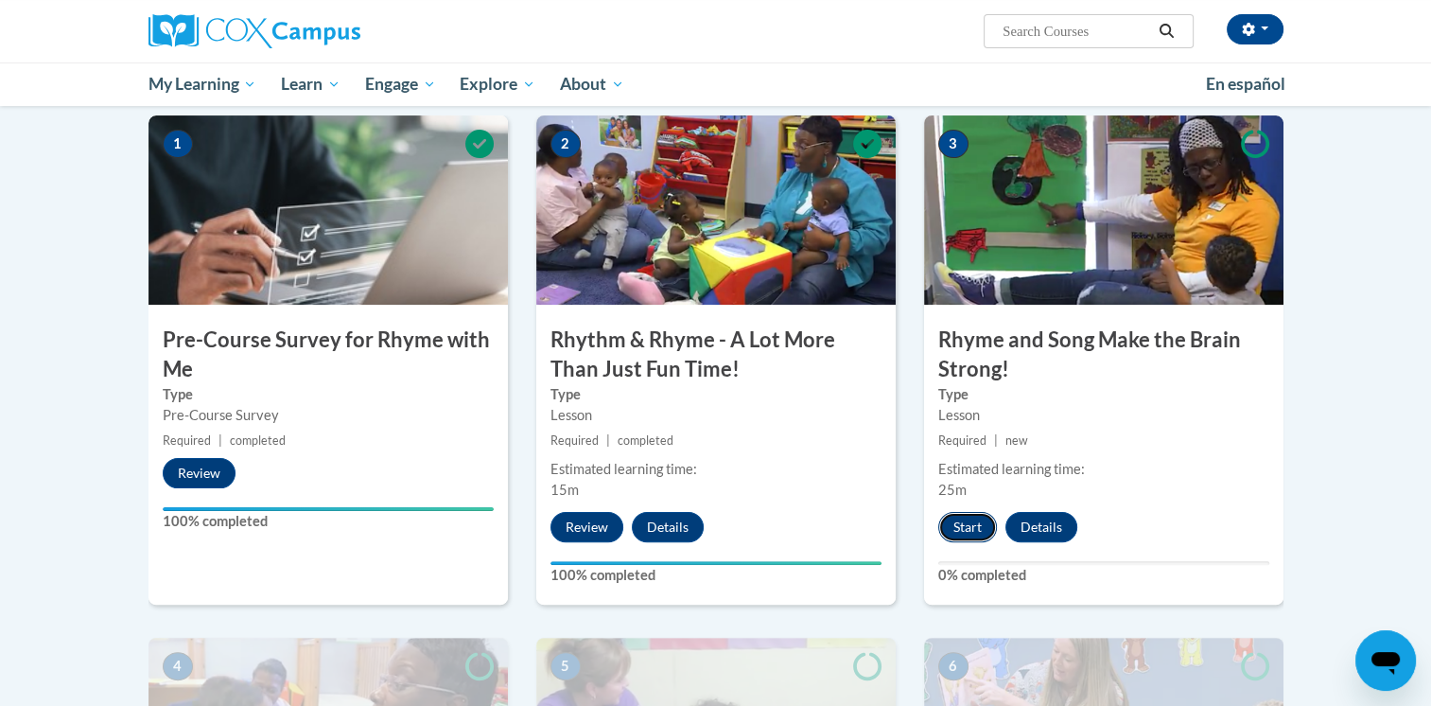
click at [977, 521] on button "Start" at bounding box center [967, 527] width 59 height 30
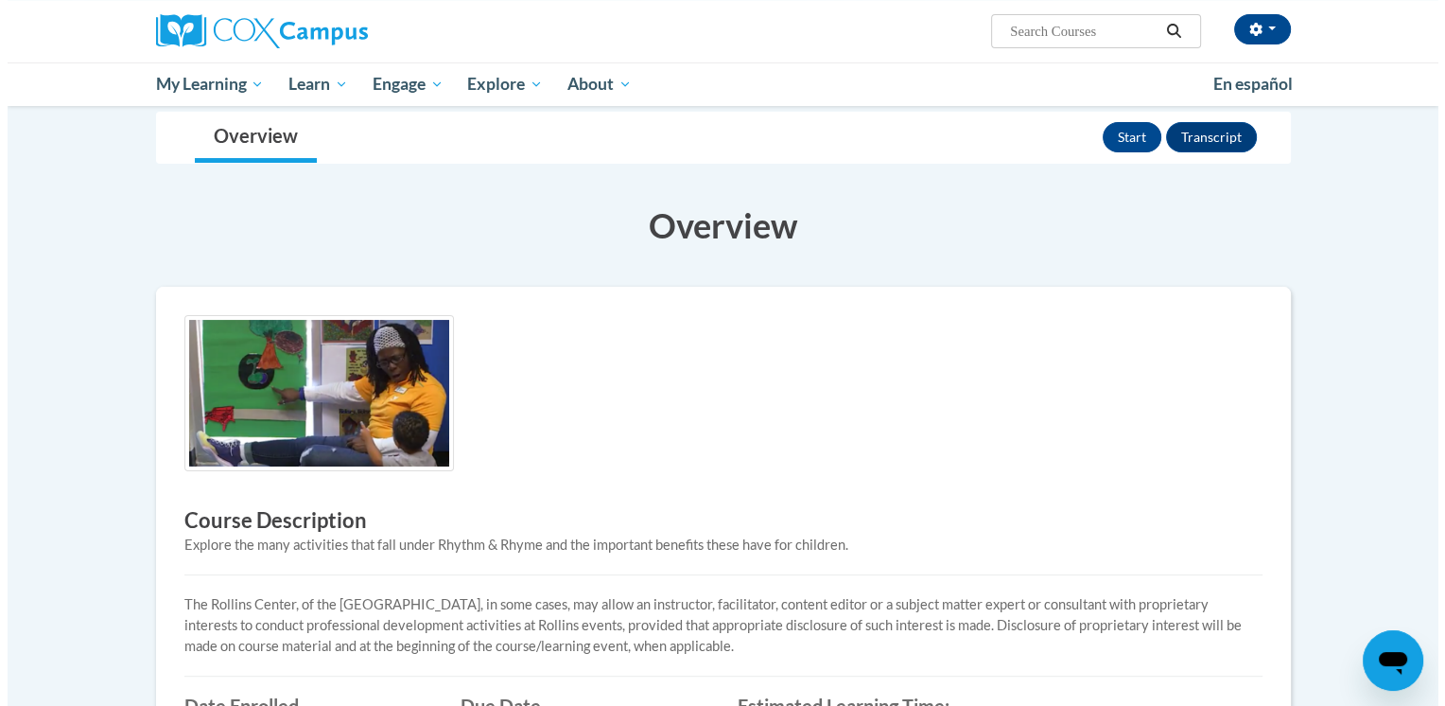
scroll to position [189, 0]
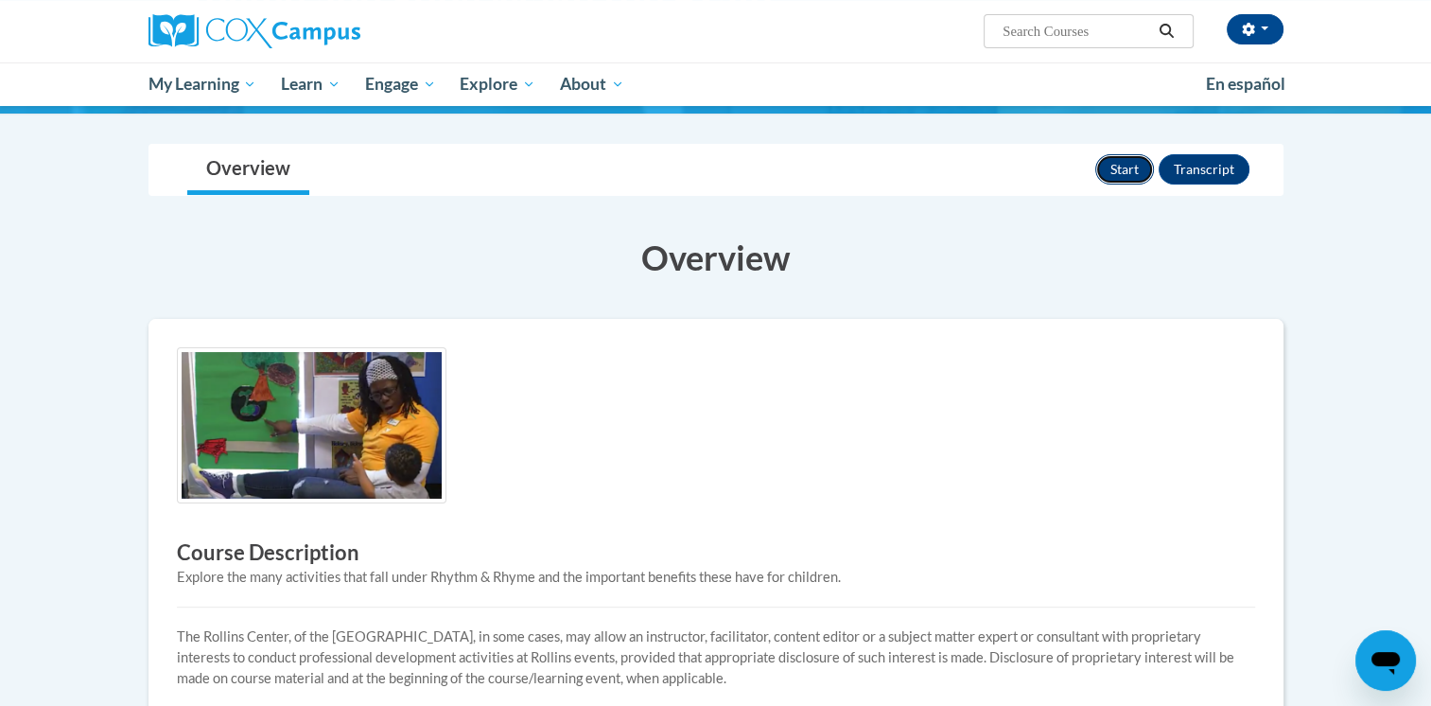
click at [1132, 164] on button "Start" at bounding box center [1124, 169] width 59 height 30
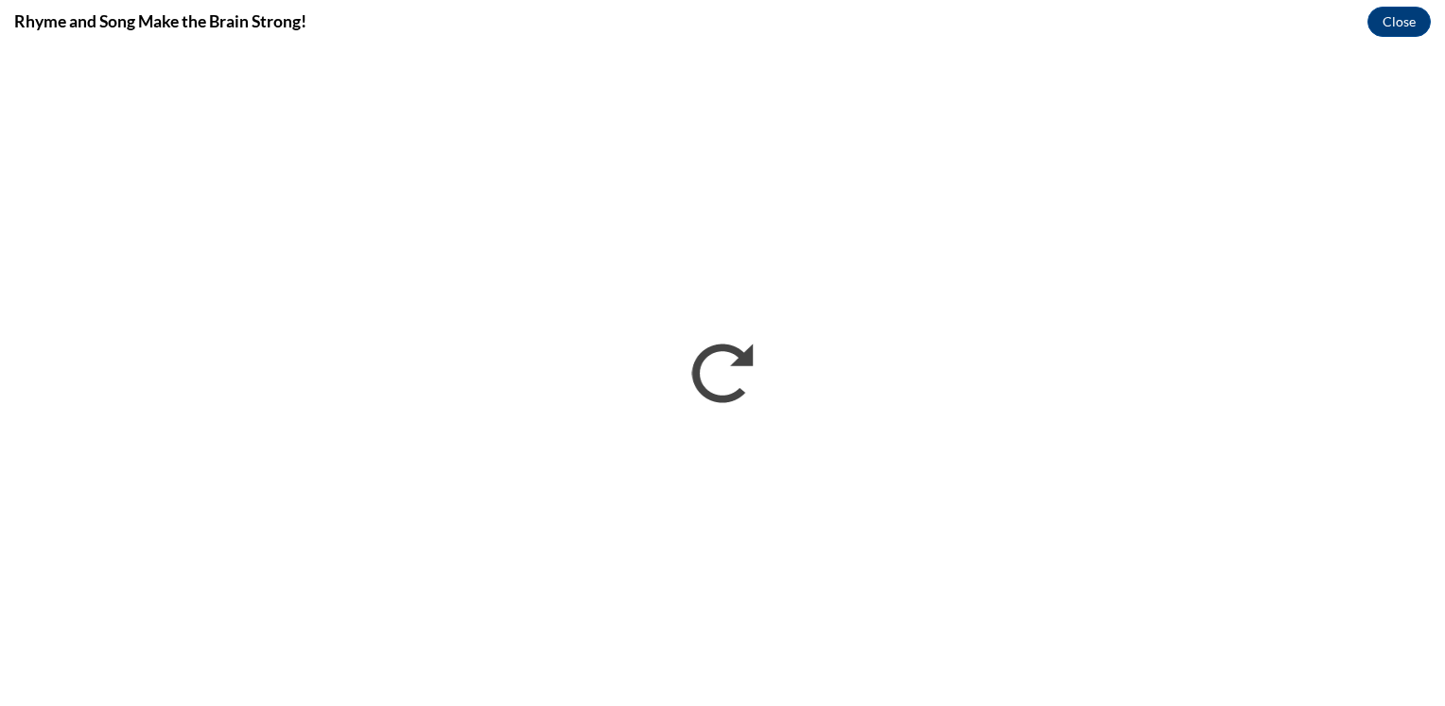
scroll to position [0, 0]
